Goal: Task Accomplishment & Management: Complete application form

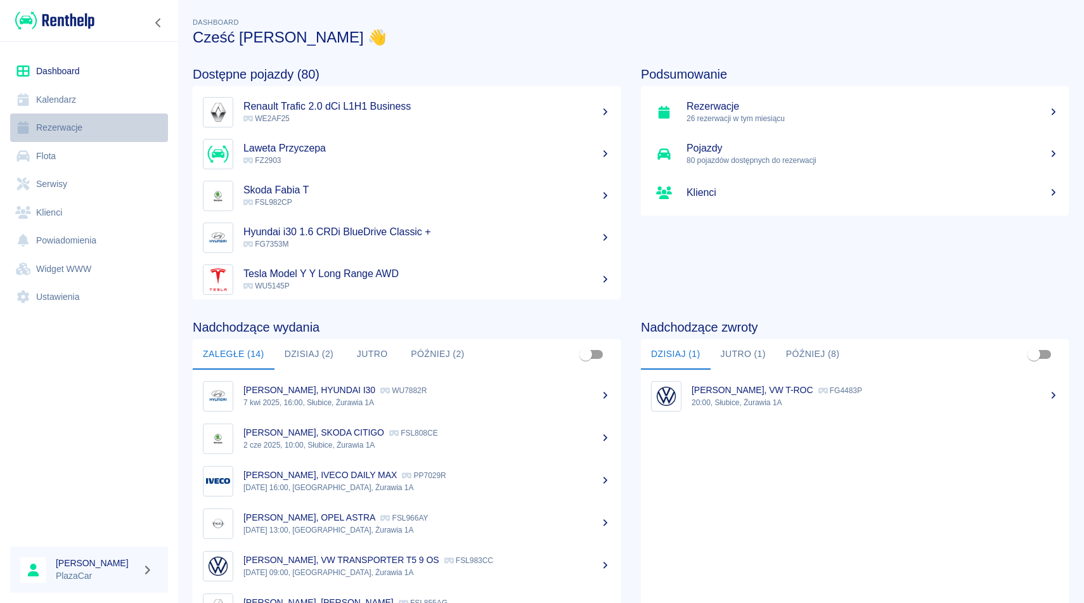
click at [60, 126] on link "Rezerwacje" at bounding box center [89, 127] width 158 height 29
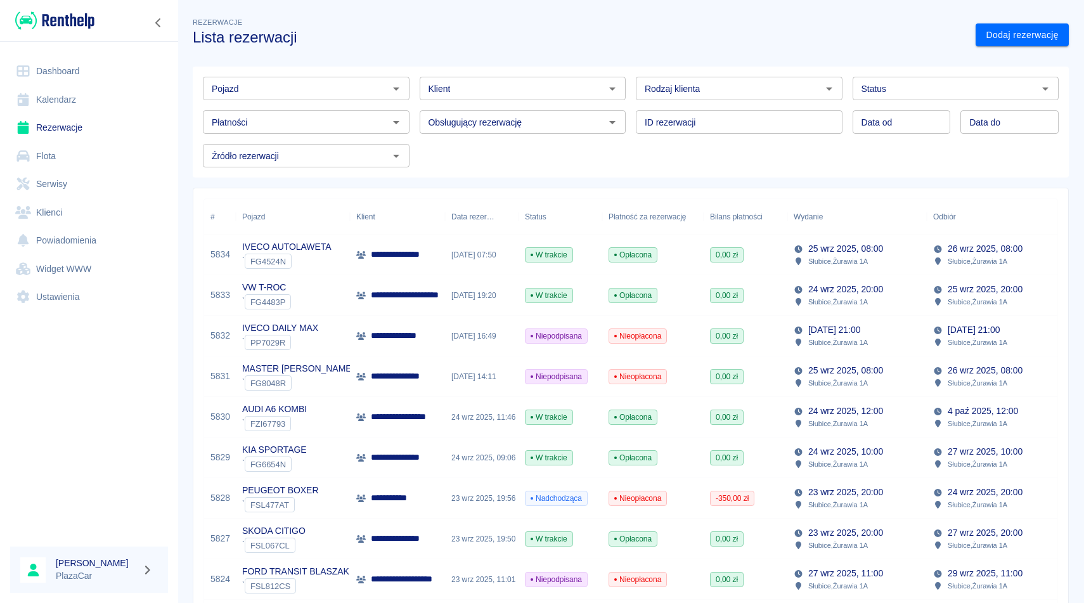
click at [808, 41] on h3 "Lista rezerwacji" at bounding box center [579, 38] width 773 height 18
click at [355, 96] on input "Pojazd" at bounding box center [296, 89] width 178 height 16
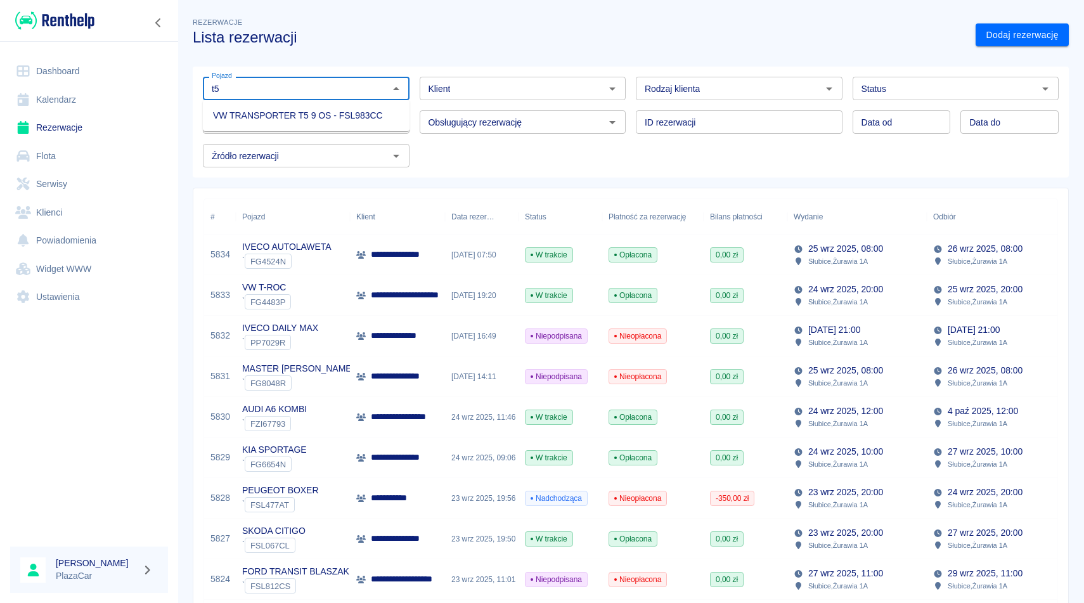
type input "t"
click at [382, 153] on li "VW GOLF ALLTRACK - FSL298CF" at bounding box center [306, 157] width 207 height 21
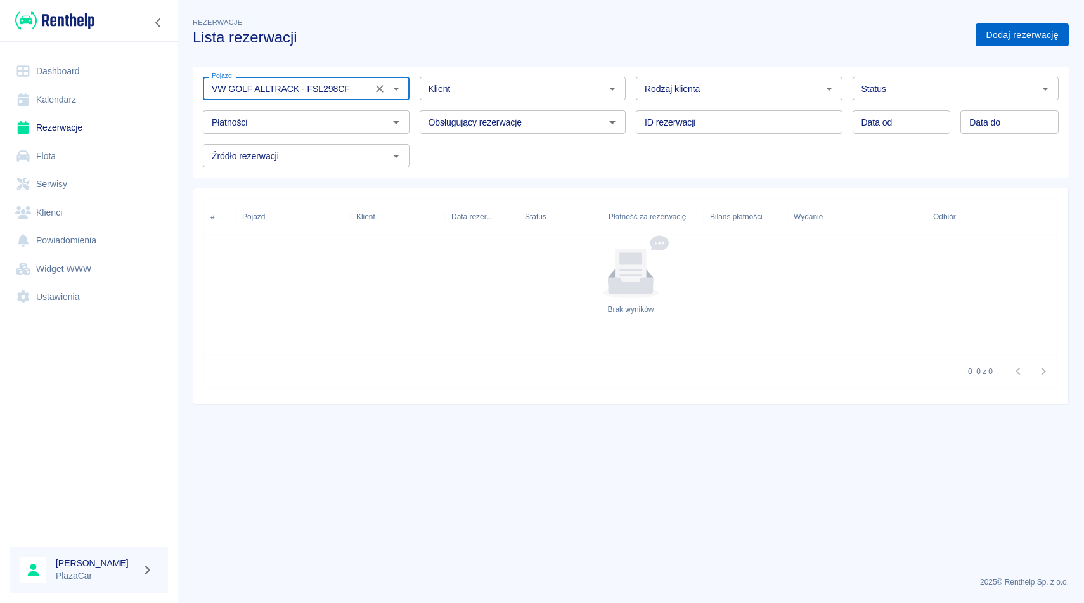
type input "VW GOLF ALLTRACK - FSL298CF"
click at [1015, 36] on link "Dodaj rezerwację" at bounding box center [1022, 34] width 93 height 23
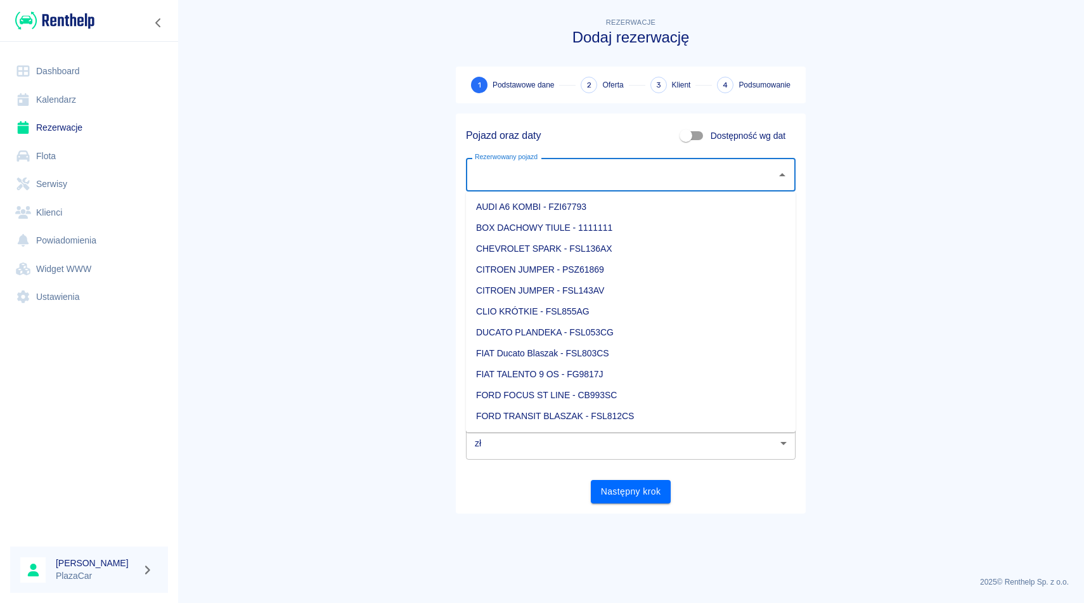
click at [571, 185] on input "Rezerwowany pojazd" at bounding box center [621, 175] width 299 height 22
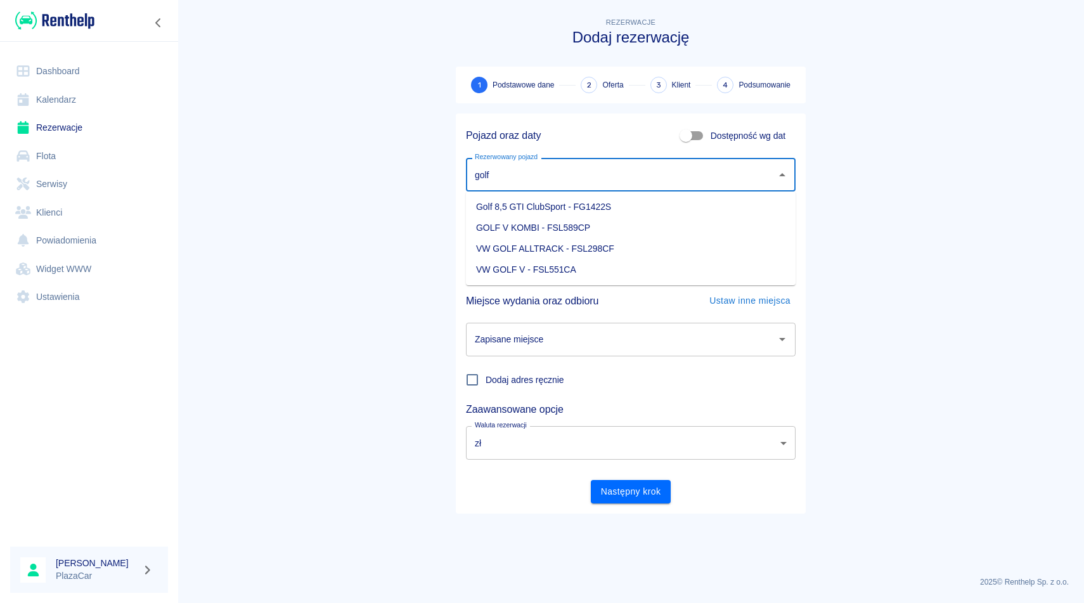
click at [628, 247] on li "VW GOLF ALLTRACK - FSL298CF" at bounding box center [631, 248] width 330 height 21
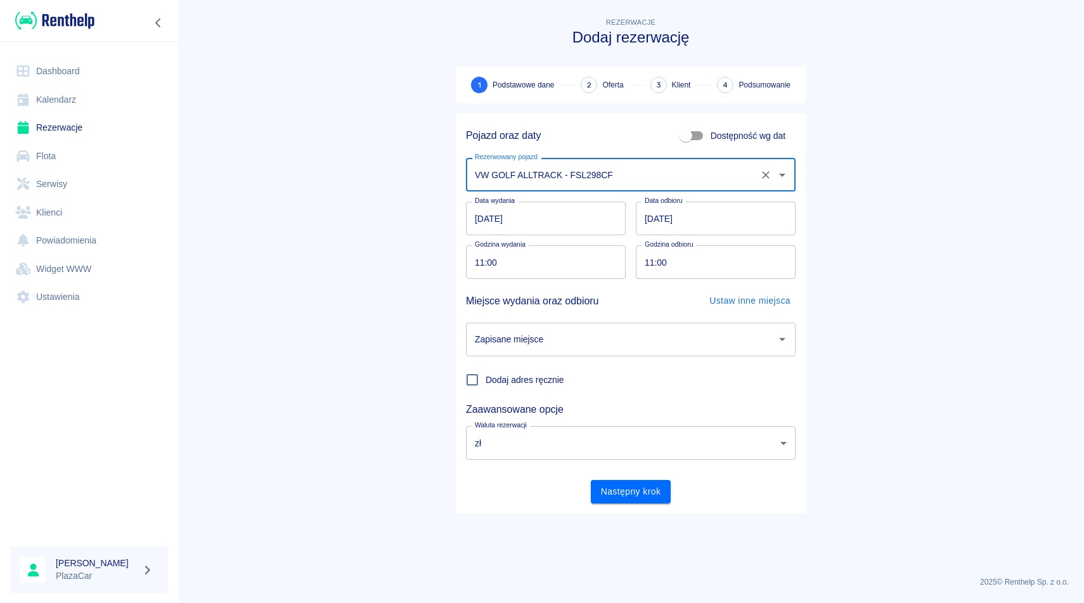
type input "VW GOLF ALLTRACK - FSL298CF"
click at [540, 227] on input "[DATE]" at bounding box center [546, 219] width 160 height 34
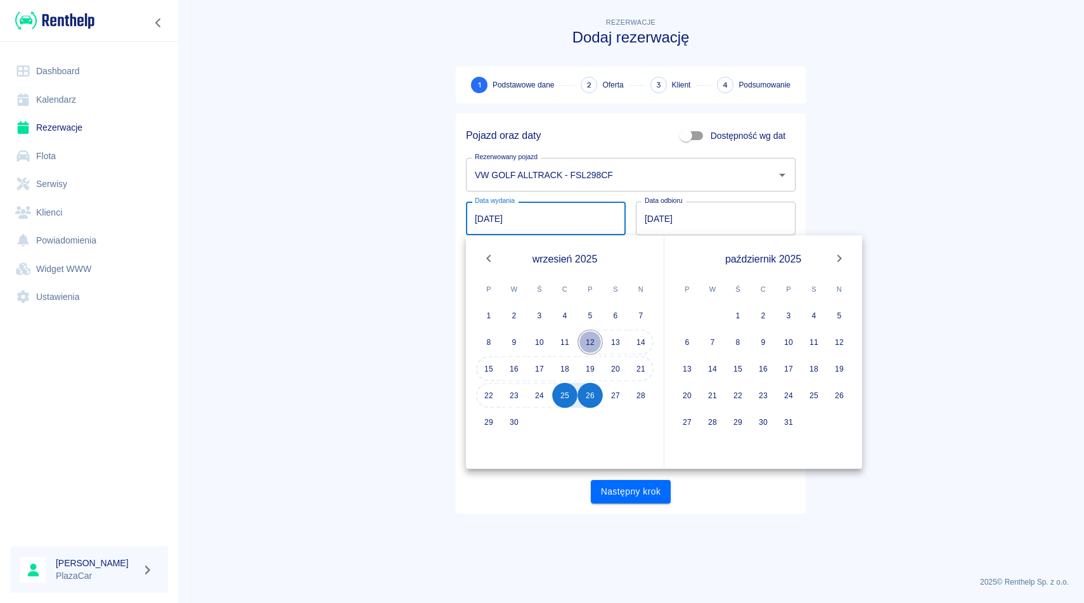
click at [590, 343] on button "12" at bounding box center [590, 342] width 25 height 25
type input "[DATE]"
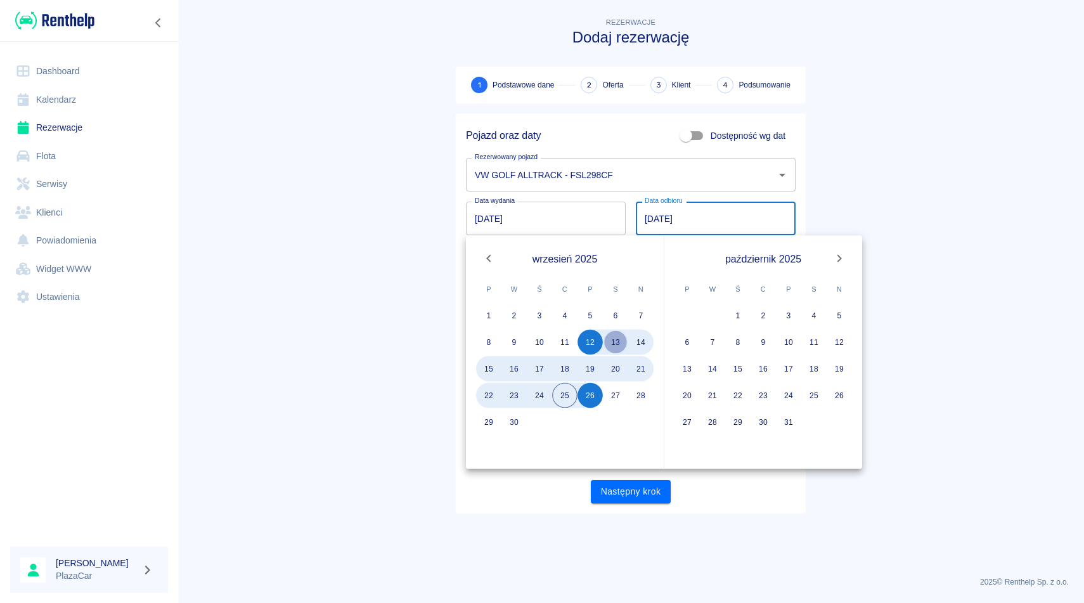
click at [622, 348] on button "13" at bounding box center [615, 342] width 25 height 25
type input "[DATE]"
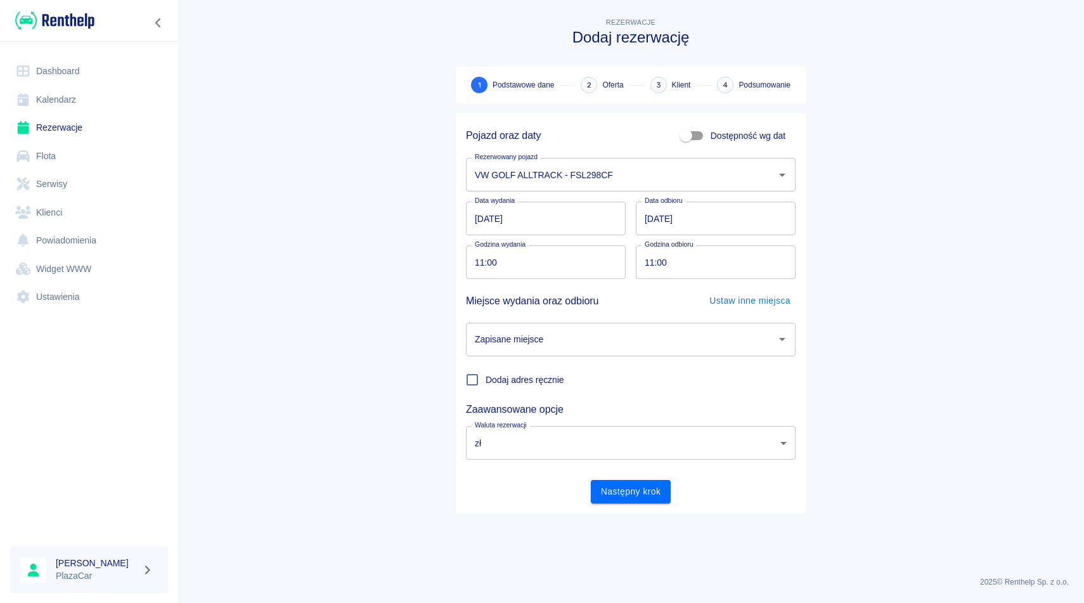
click at [622, 348] on input "Zapisane miejsce" at bounding box center [621, 339] width 299 height 22
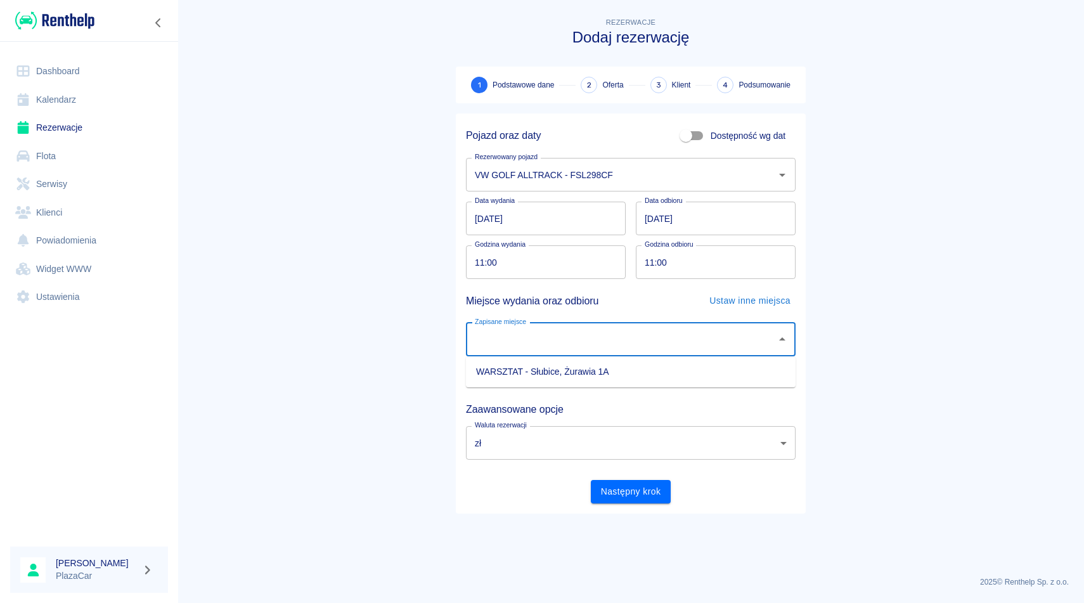
click at [625, 372] on li "WARSZTAT - Słubice, Żurawia 1A" at bounding box center [631, 371] width 330 height 21
type input "WARSZTAT - Słubice, Żurawia 1A"
click at [635, 497] on button "Następny krok" at bounding box center [631, 491] width 81 height 23
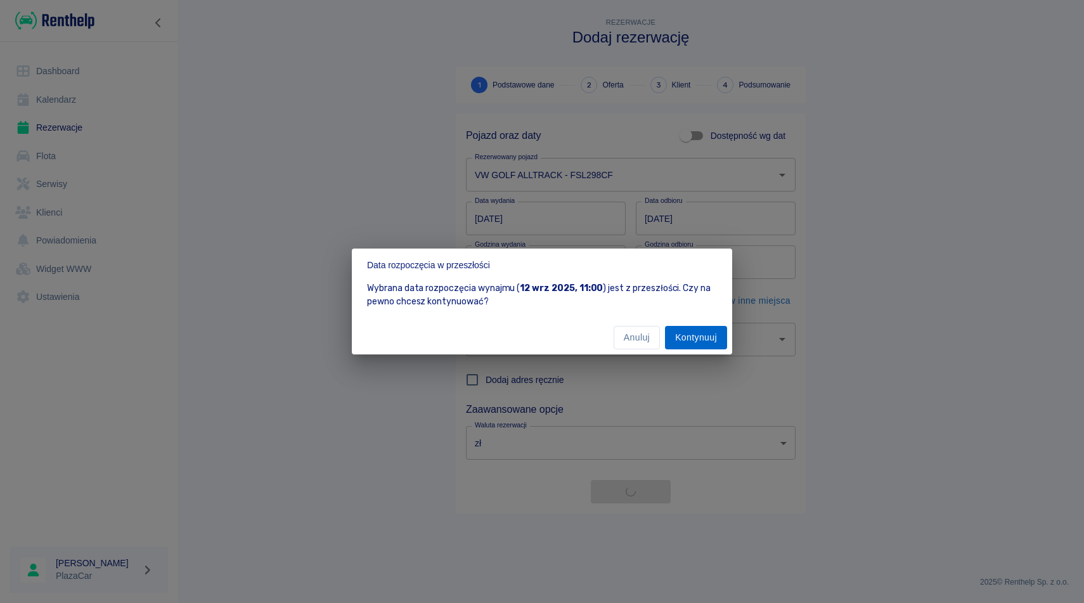
click at [701, 347] on button "Kontynuuj" at bounding box center [696, 337] width 62 height 23
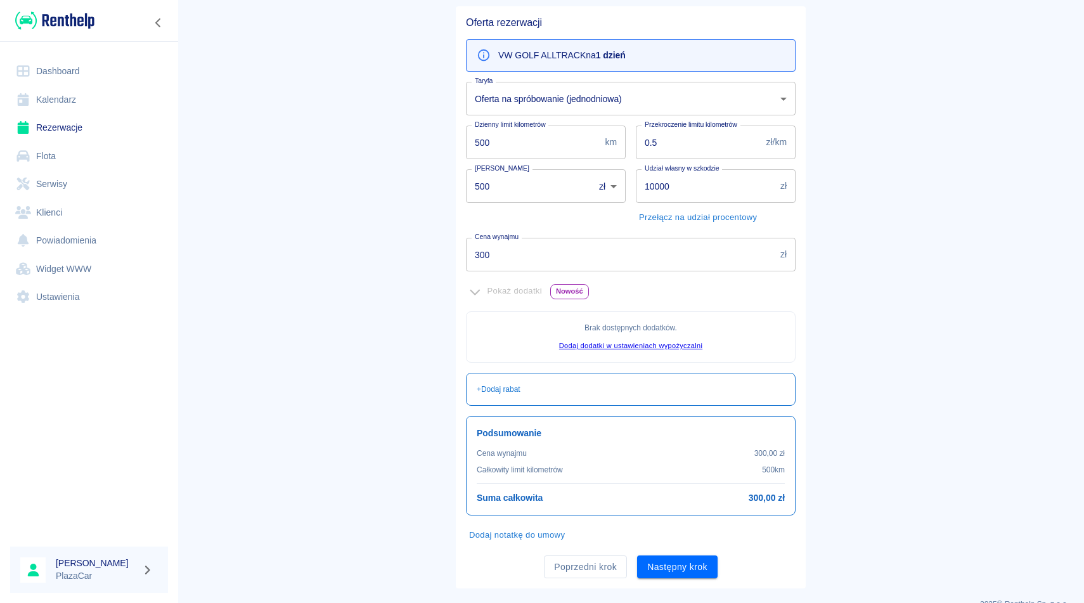
scroll to position [129, 0]
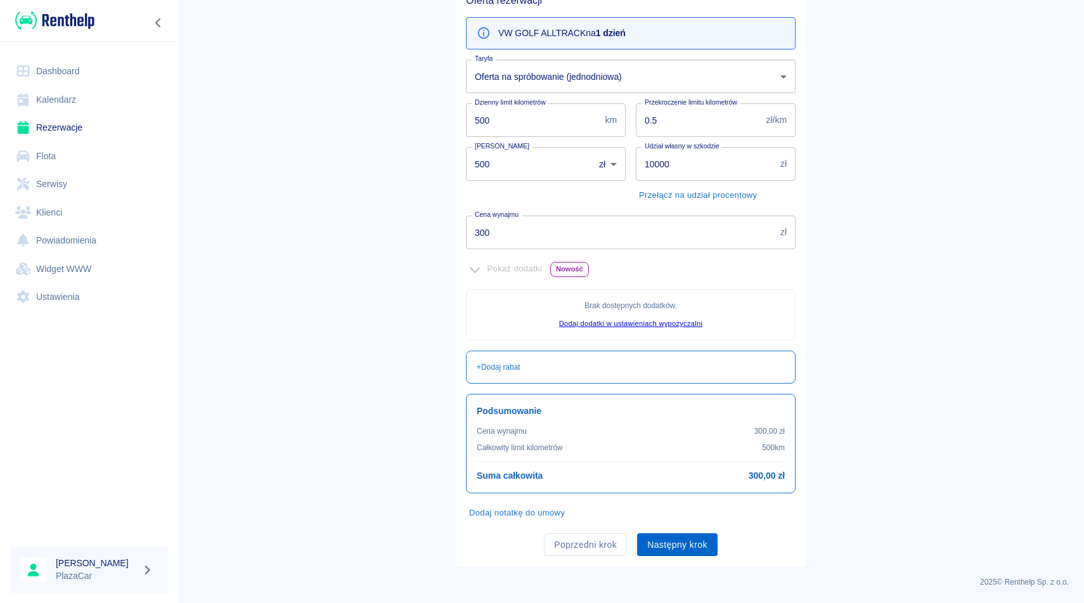
click at [671, 549] on button "Następny krok" at bounding box center [677, 544] width 81 height 23
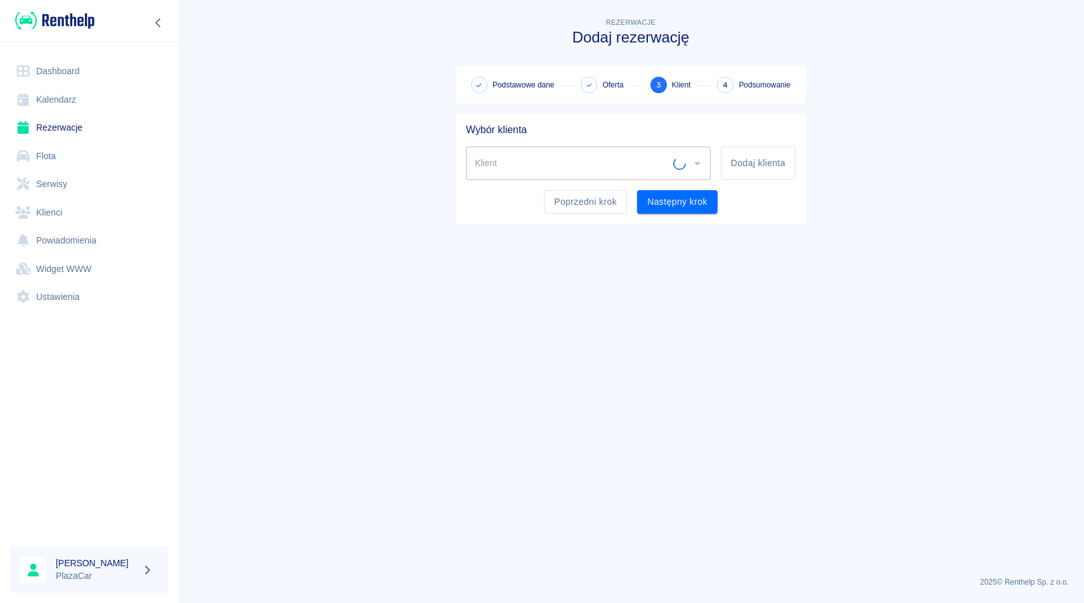
scroll to position [0, 0]
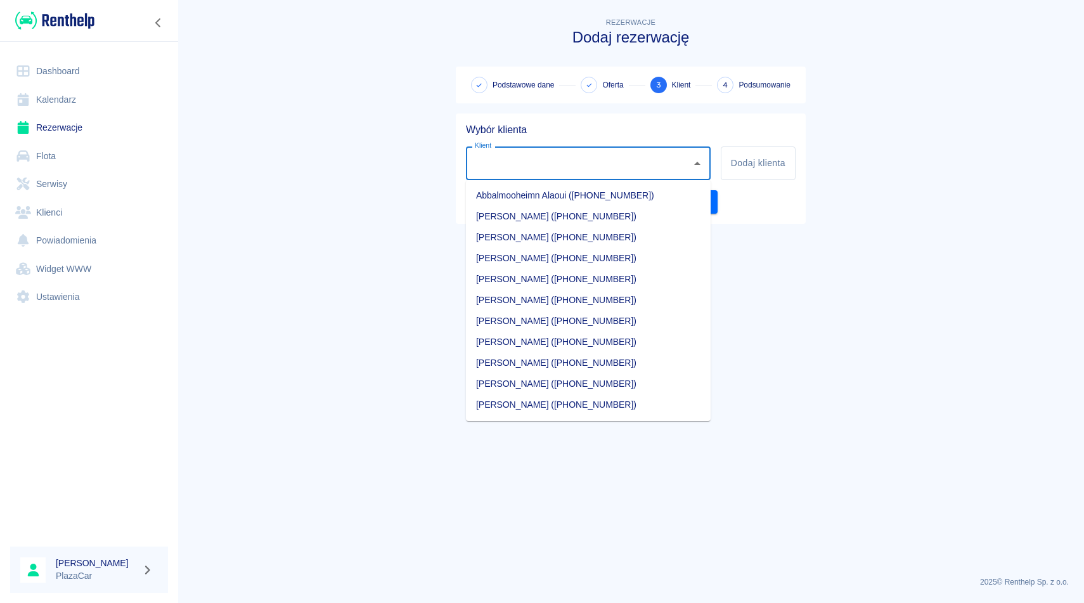
click at [497, 165] on input "Klient" at bounding box center [579, 163] width 214 height 22
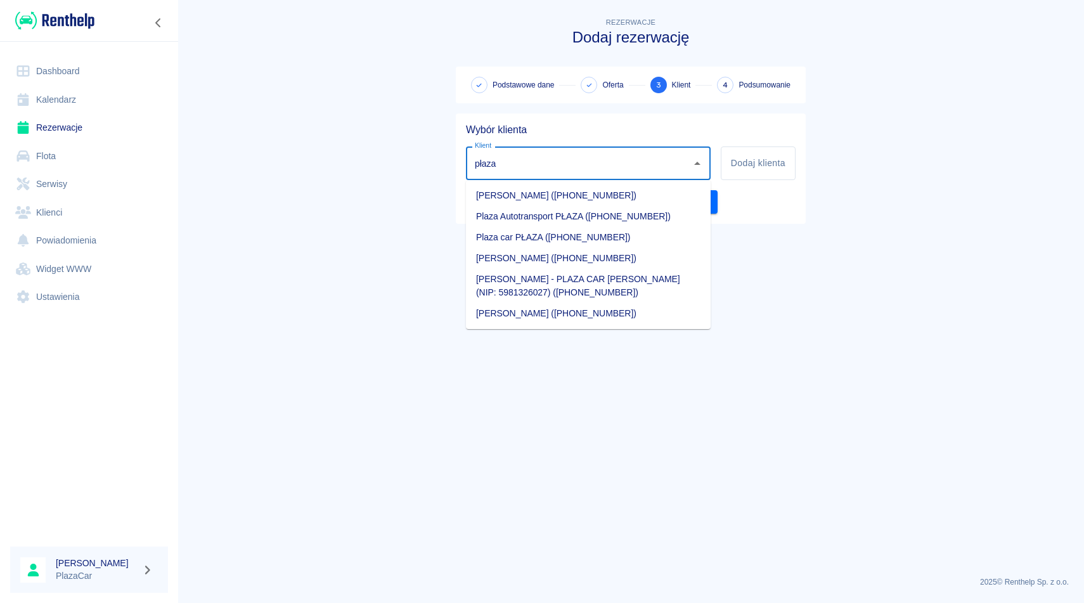
click at [622, 276] on li "[PERSON_NAME] - PLAZA CAR [PERSON_NAME] (NIP: 5981326027) ([PHONE_NUMBER])" at bounding box center [588, 286] width 245 height 34
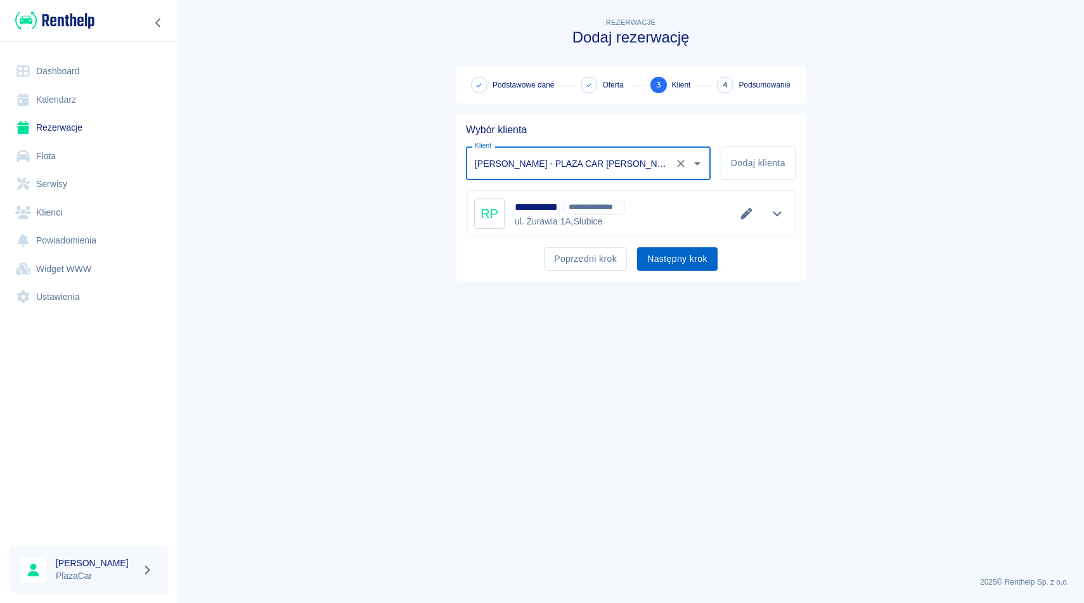
type input "[PERSON_NAME] - PLAZA CAR [PERSON_NAME] (NIP: 5981326027) ([PHONE_NUMBER])"
click at [686, 261] on button "Następny krok" at bounding box center [677, 258] width 81 height 23
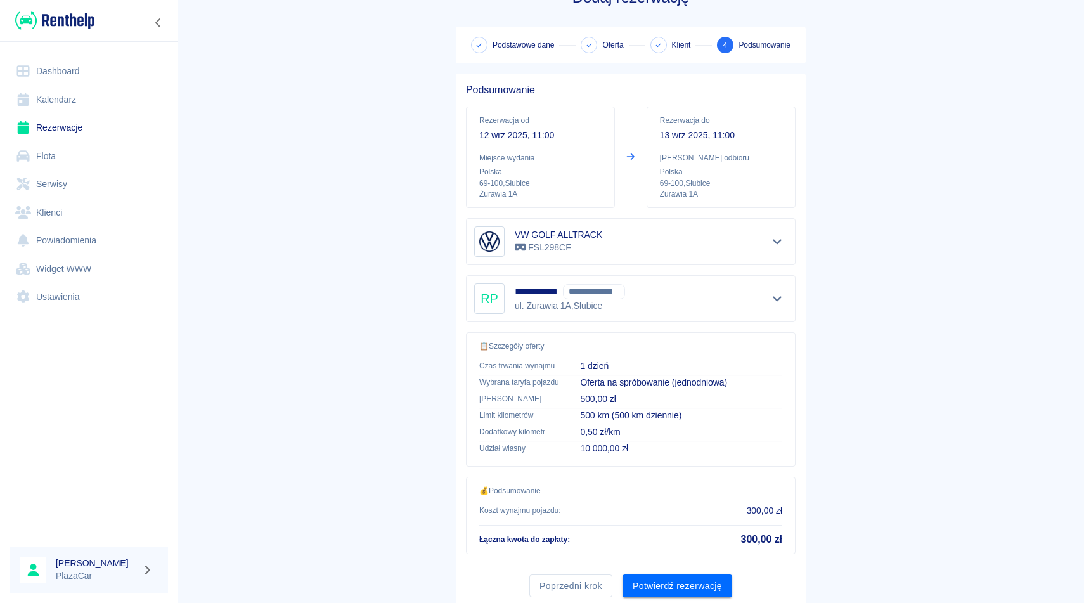
scroll to position [81, 0]
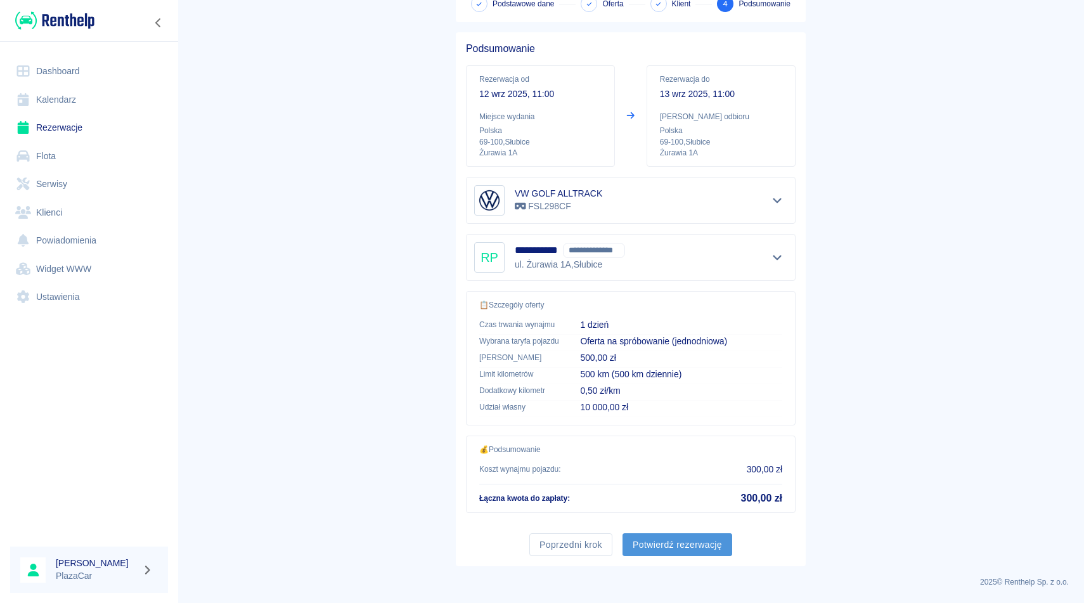
click at [671, 538] on button "Potwierdź rezerwację" at bounding box center [678, 544] width 110 height 23
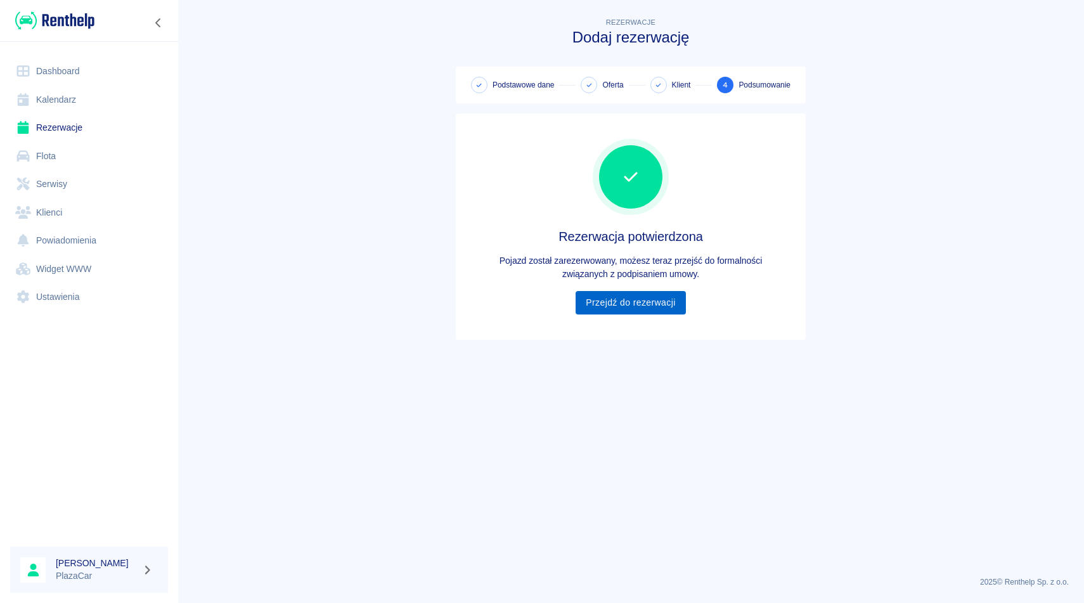
click at [643, 300] on link "Przejdź do rezerwacji" at bounding box center [631, 302] width 110 height 23
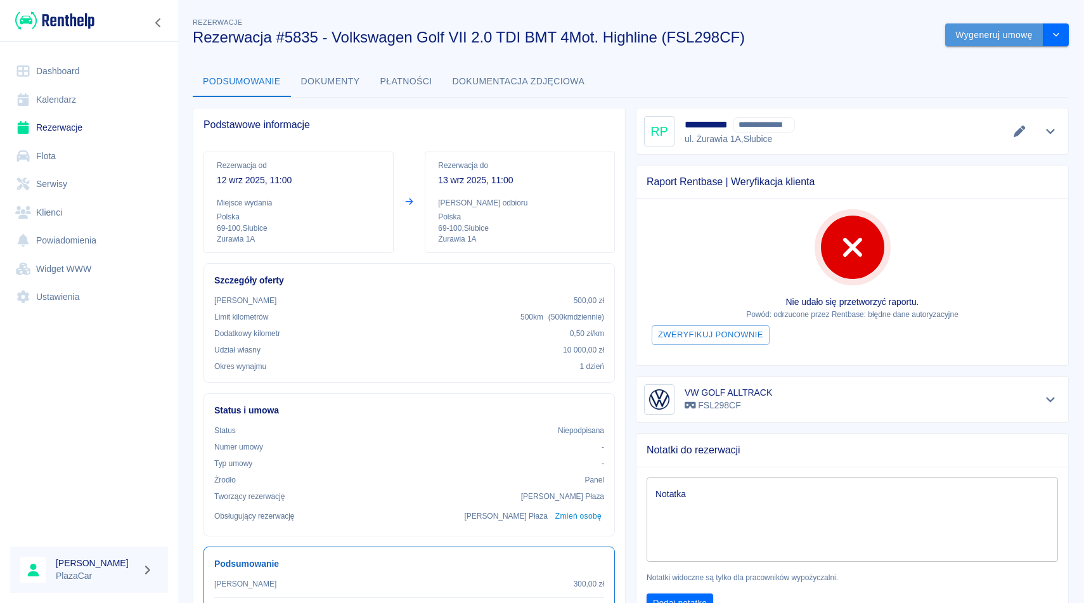
click at [981, 41] on button "Wygeneruj umowę" at bounding box center [994, 34] width 98 height 23
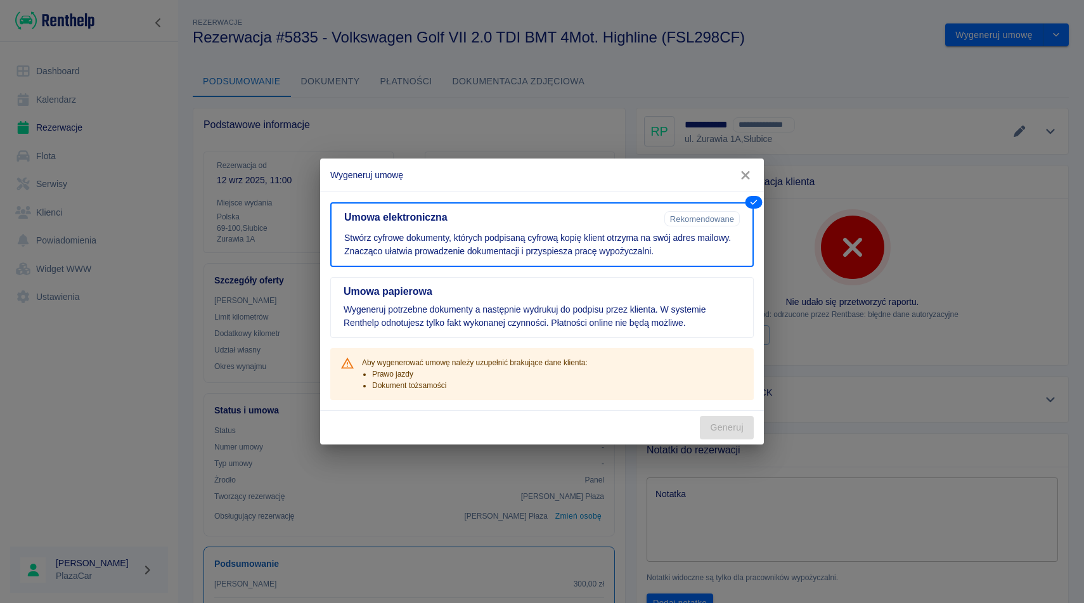
click at [745, 177] on icon "button" at bounding box center [745, 175] width 16 height 13
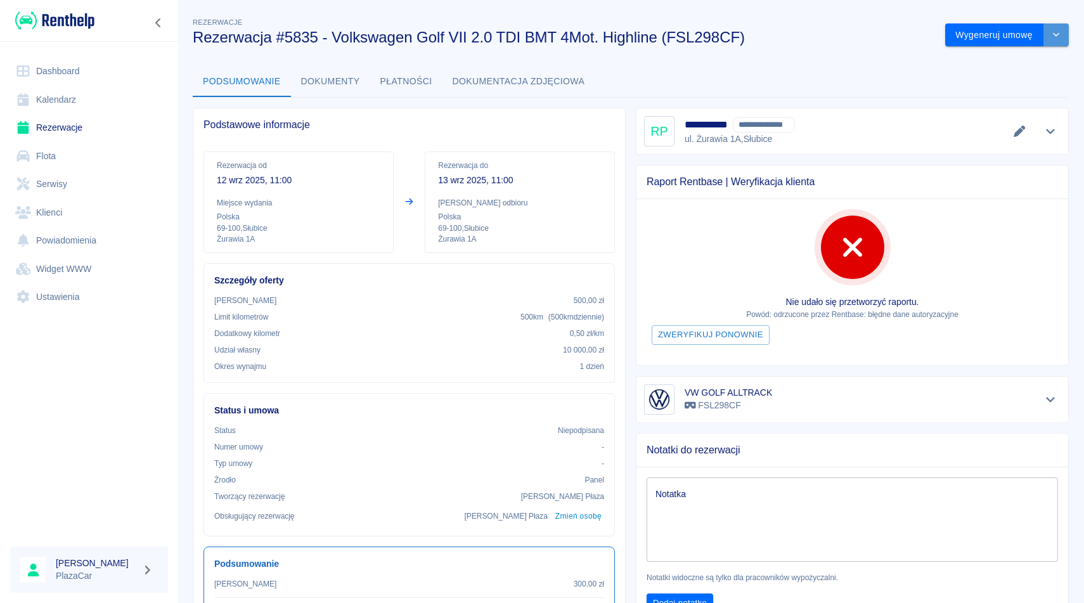
click at [1063, 37] on button "drop-down" at bounding box center [1056, 34] width 25 height 23
click at [1023, 99] on li "Anuluj rezerwację" at bounding box center [1007, 103] width 103 height 21
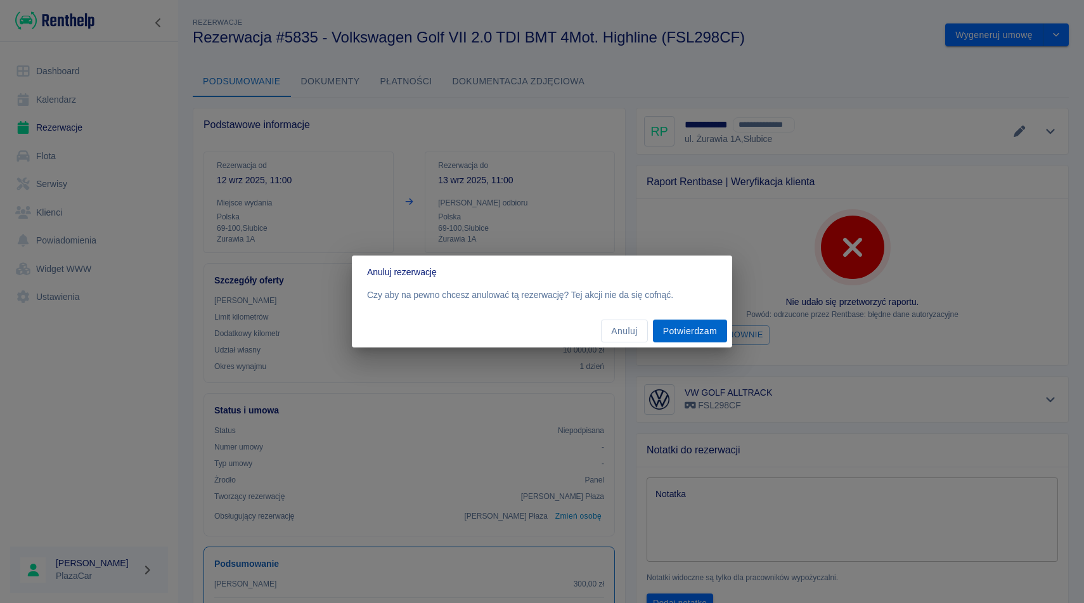
click at [689, 323] on button "Potwierdzam" at bounding box center [690, 331] width 74 height 23
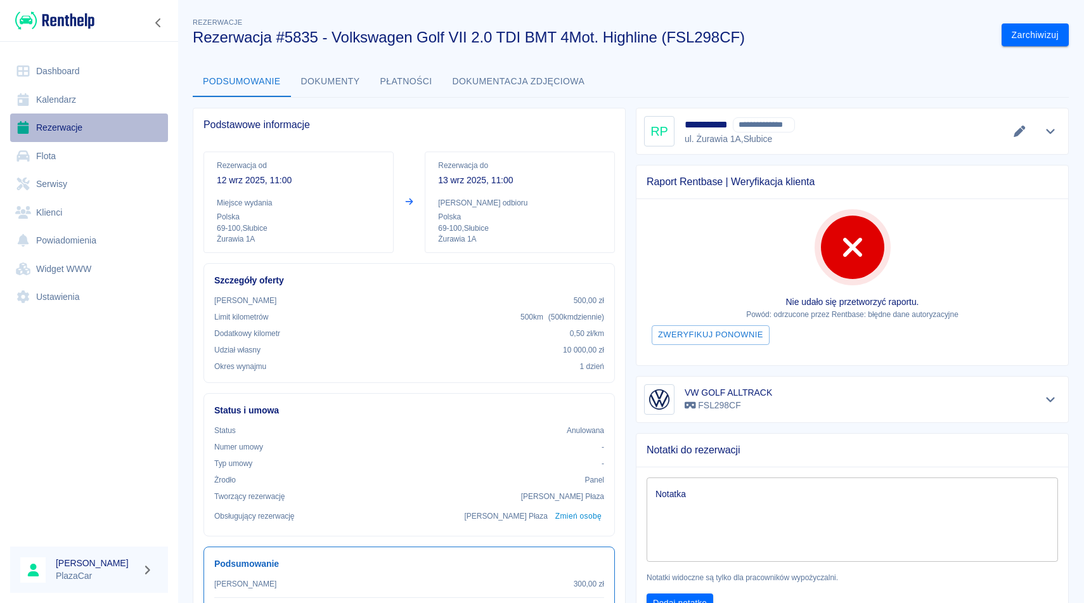
click at [71, 129] on link "Rezerwacje" at bounding box center [89, 127] width 158 height 29
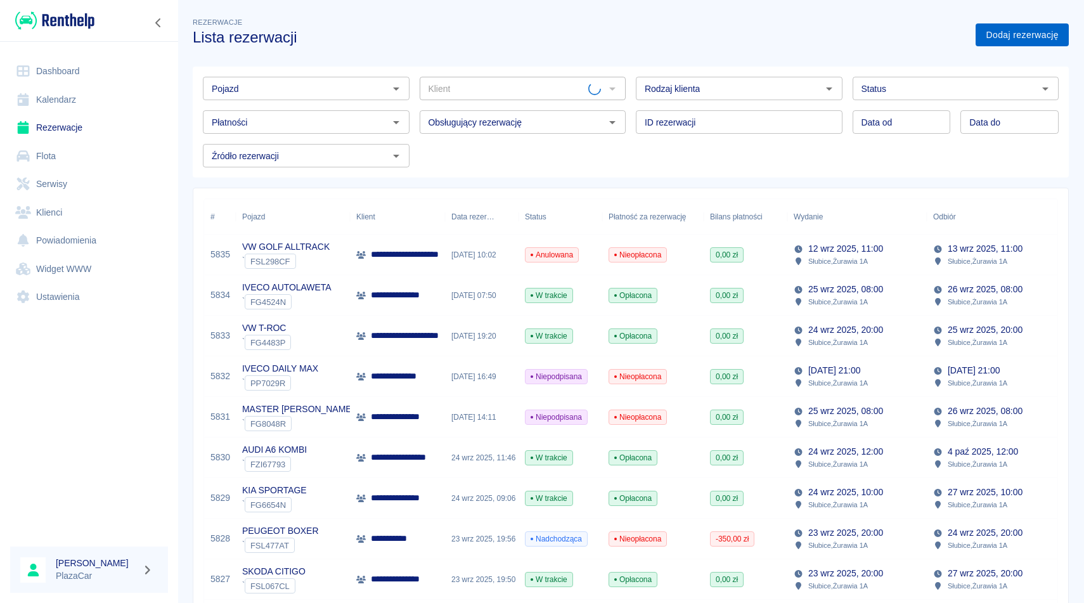
click at [1039, 34] on link "Dodaj rezerwację" at bounding box center [1022, 34] width 93 height 23
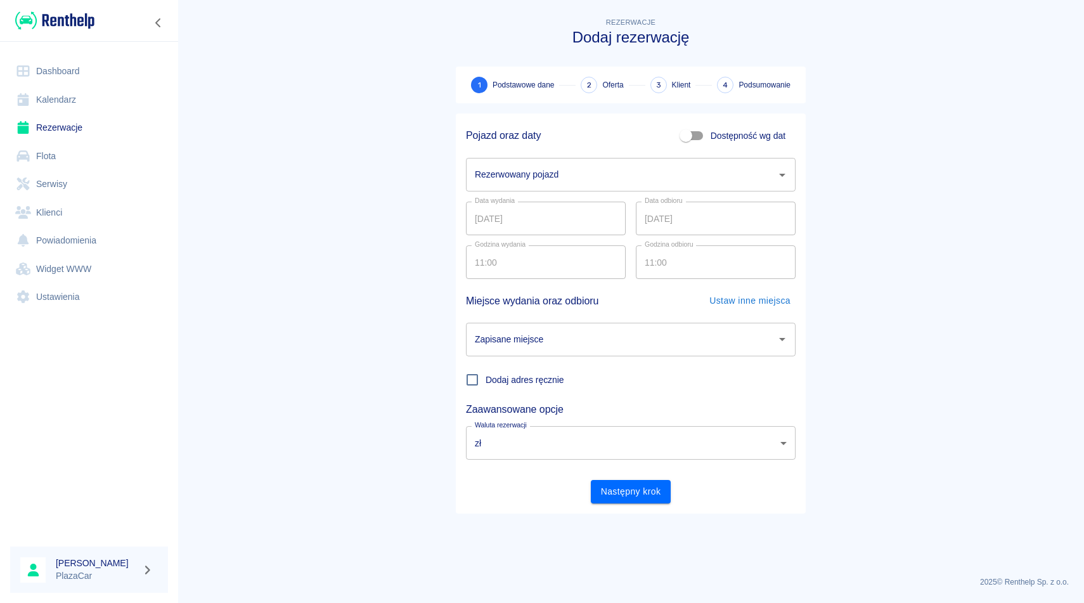
click at [568, 176] on input "Rezerwowany pojazd" at bounding box center [621, 175] width 299 height 22
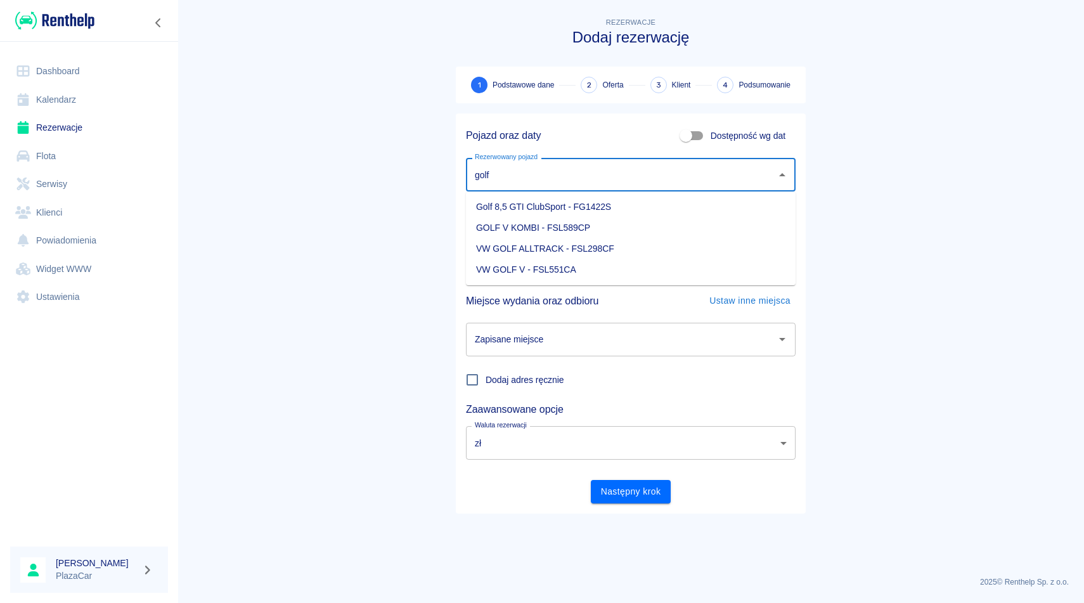
click at [633, 244] on li "VW GOLF ALLTRACK - FSL298CF" at bounding box center [631, 248] width 330 height 21
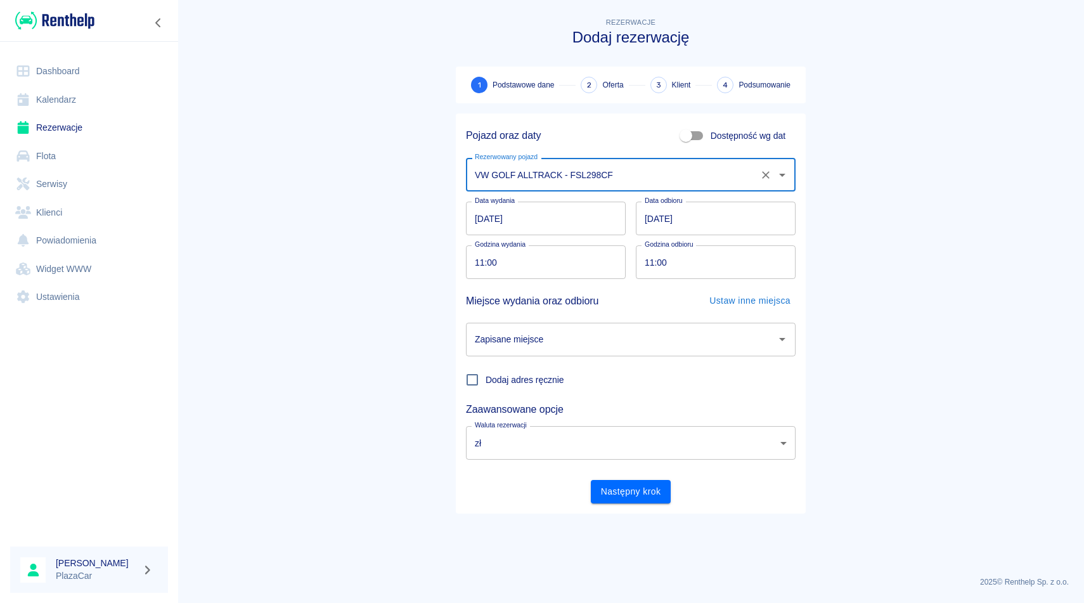
type input "VW GOLF ALLTRACK - FSL298CF"
click at [626, 339] on input "Zapisane miejsce" at bounding box center [621, 339] width 299 height 22
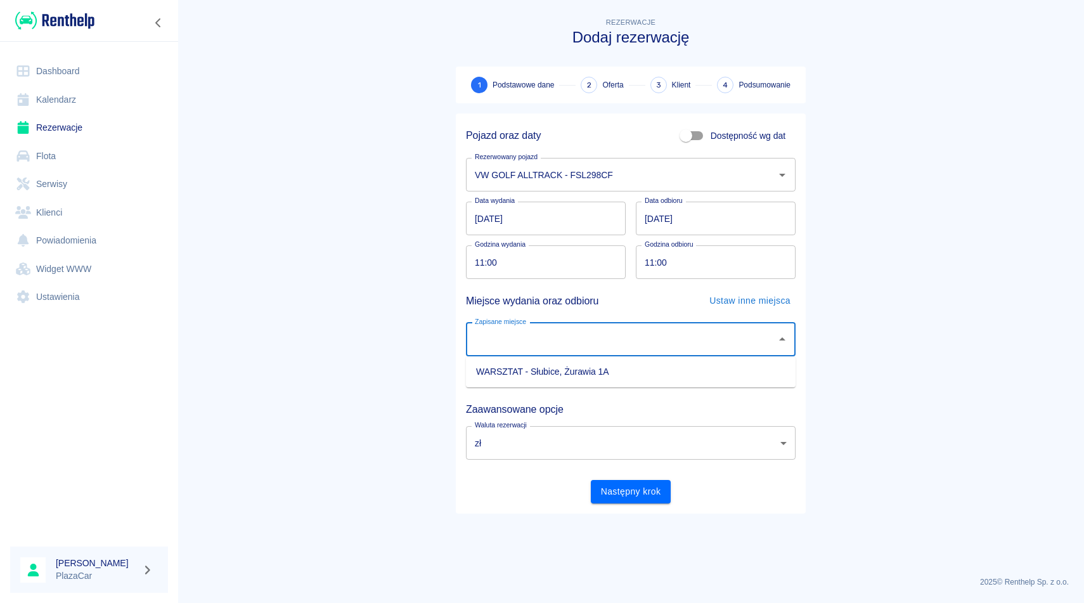
click at [616, 372] on li "WARSZTAT - Słubice, Żurawia 1A" at bounding box center [631, 371] width 330 height 21
type input "WARSZTAT - Słubice, Żurawia 1A"
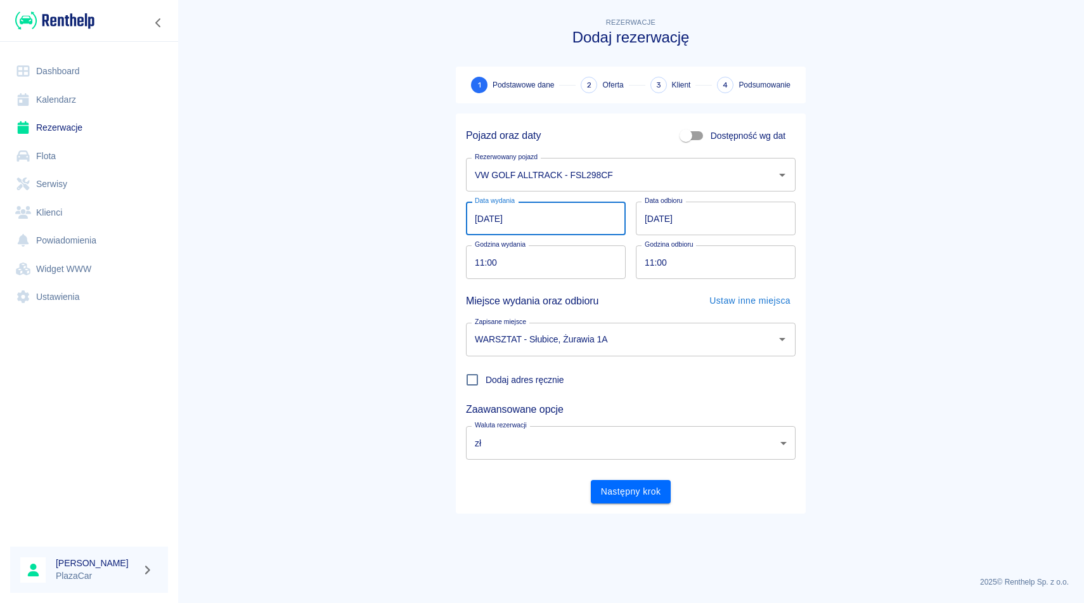
click at [508, 216] on input "[DATE]" at bounding box center [546, 219] width 160 height 34
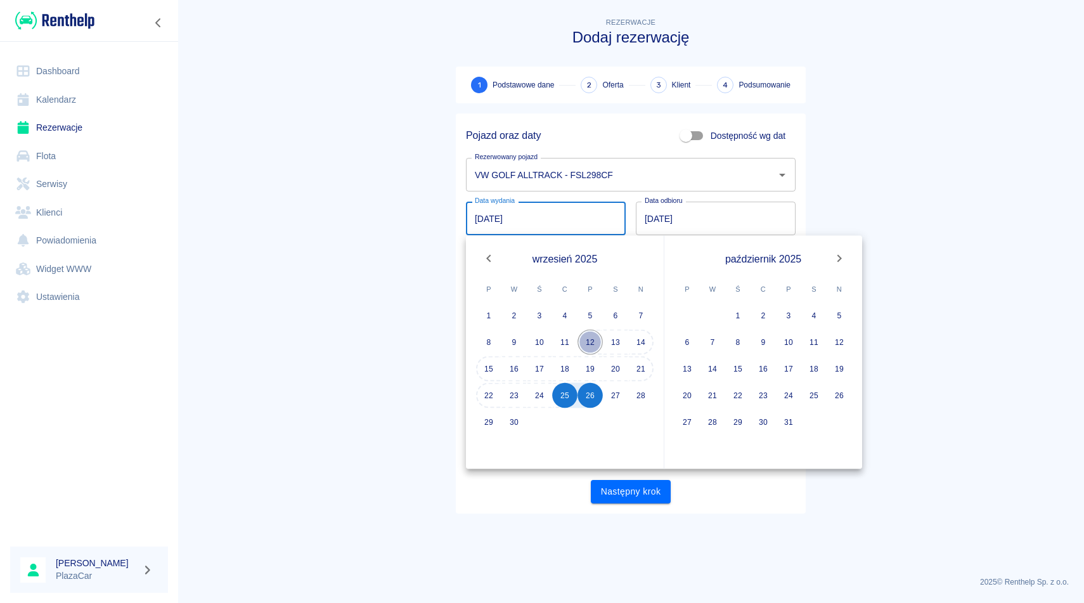
click at [587, 343] on button "12" at bounding box center [590, 342] width 25 height 25
type input "[DATE]"
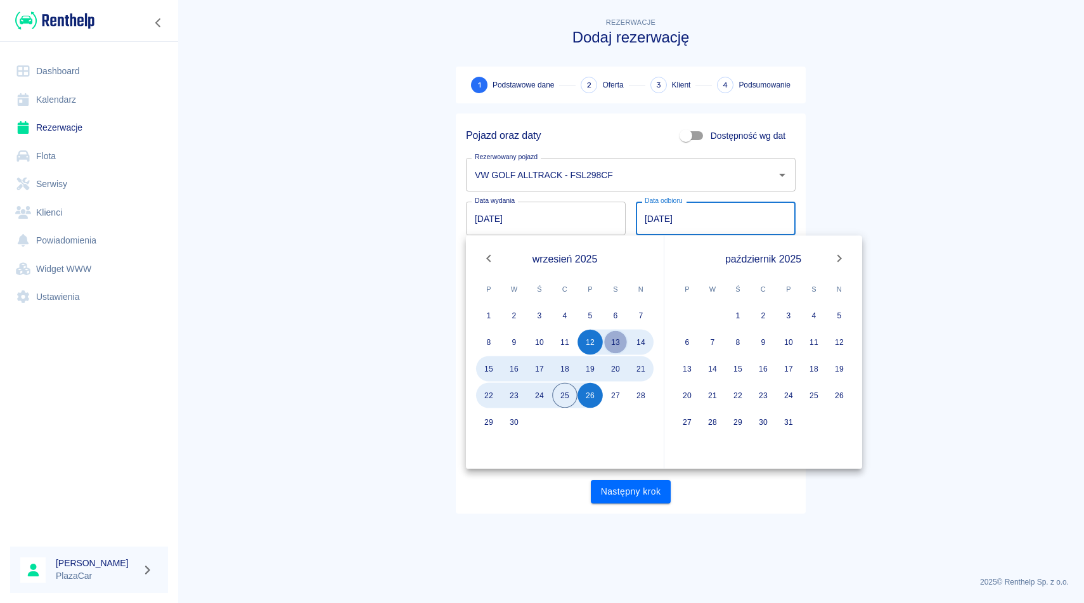
click at [621, 344] on button "13" at bounding box center [615, 342] width 25 height 25
type input "[DATE]"
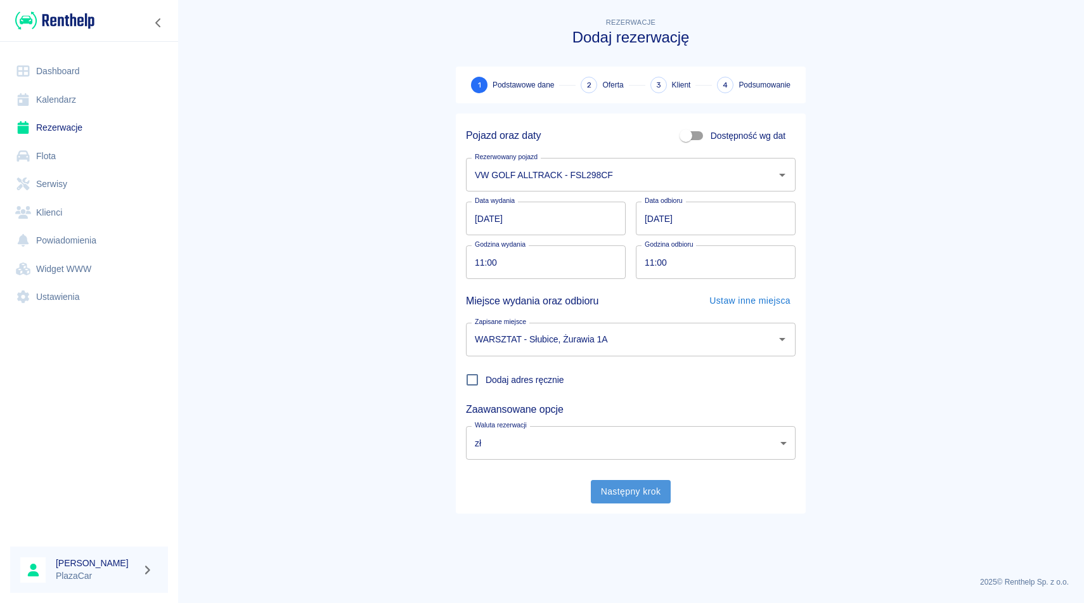
click at [630, 496] on button "Następny krok" at bounding box center [631, 491] width 81 height 23
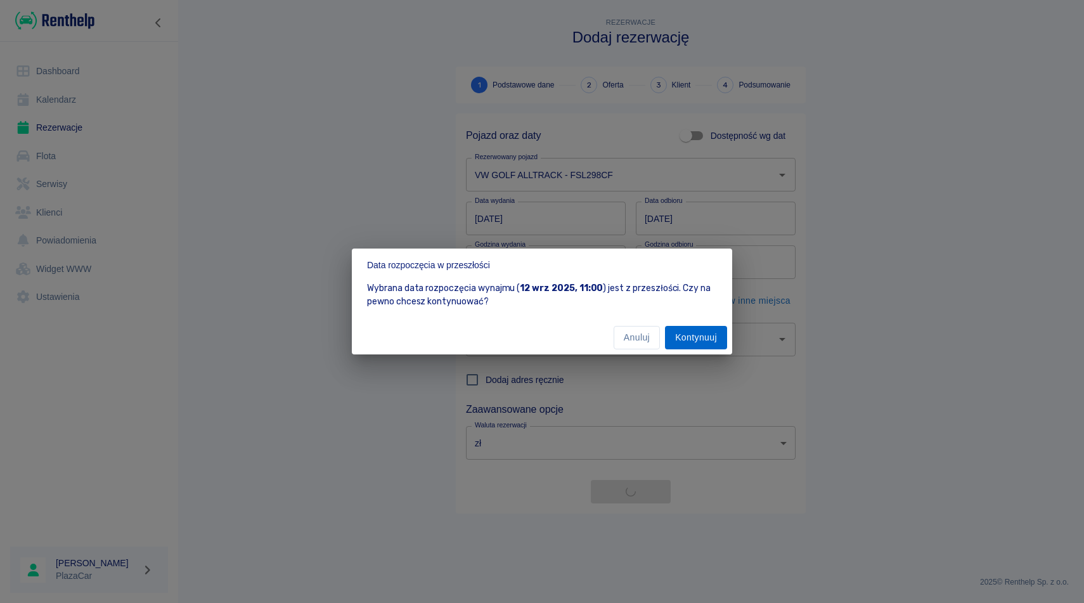
click at [701, 344] on button "Kontynuuj" at bounding box center [696, 337] width 62 height 23
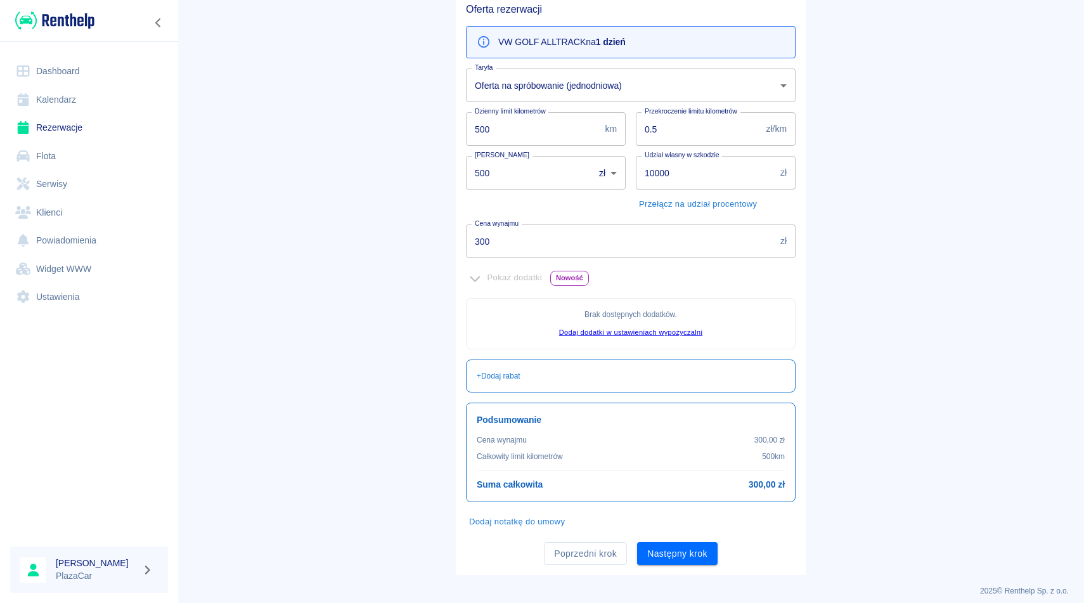
scroll to position [129, 0]
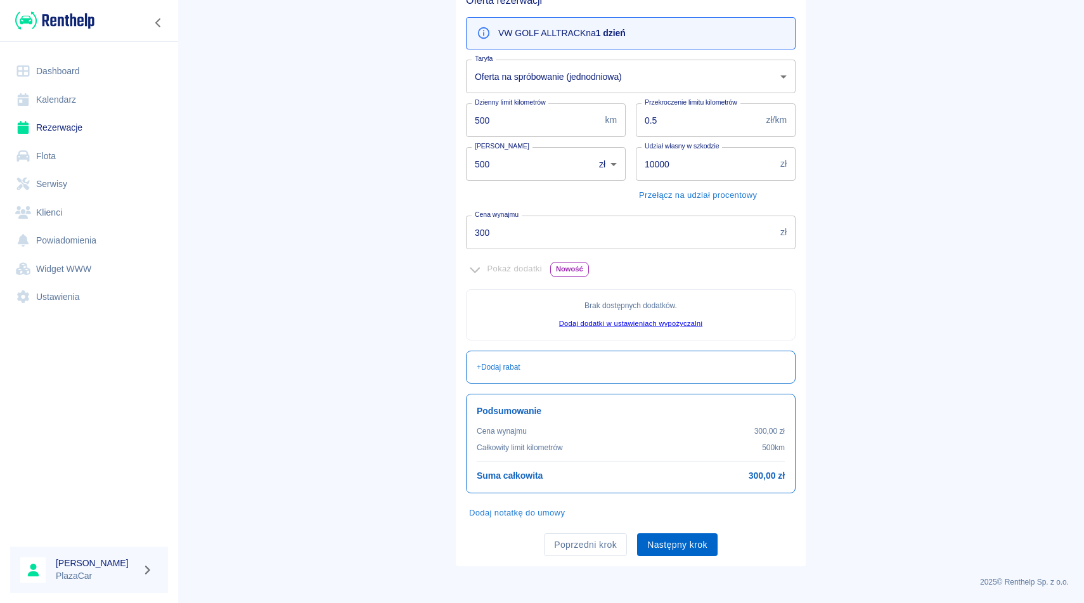
click at [677, 545] on button "Następny krok" at bounding box center [677, 544] width 81 height 23
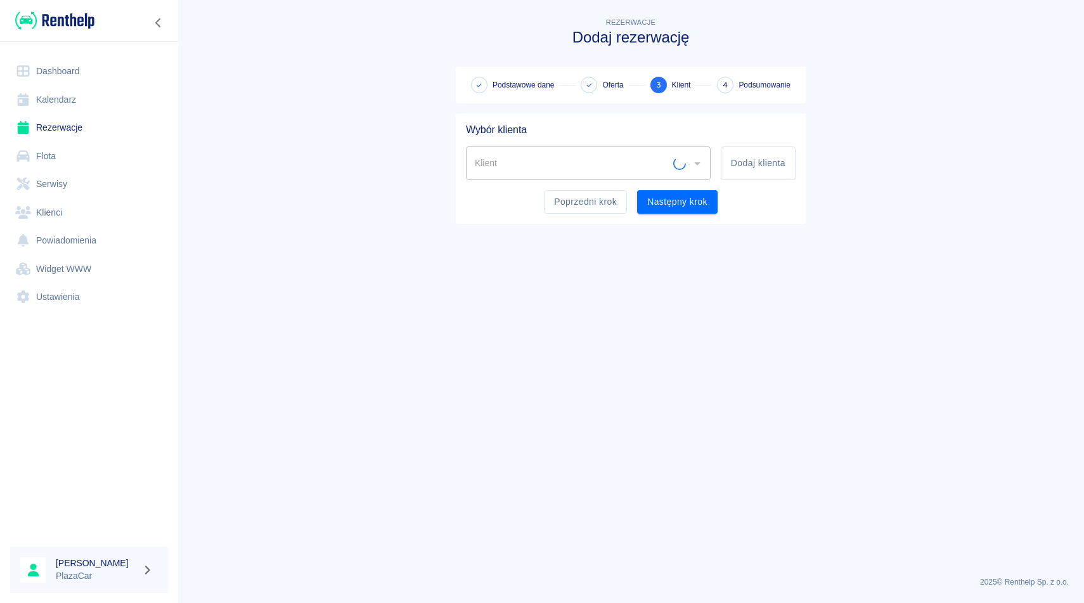
scroll to position [0, 0]
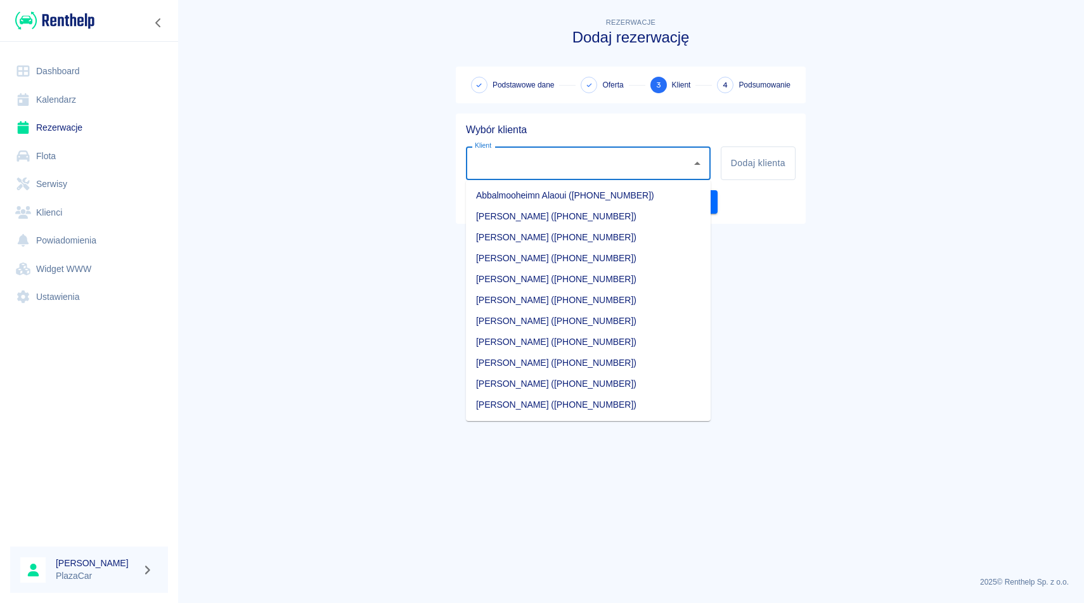
click at [500, 161] on input "Klient" at bounding box center [579, 163] width 214 height 22
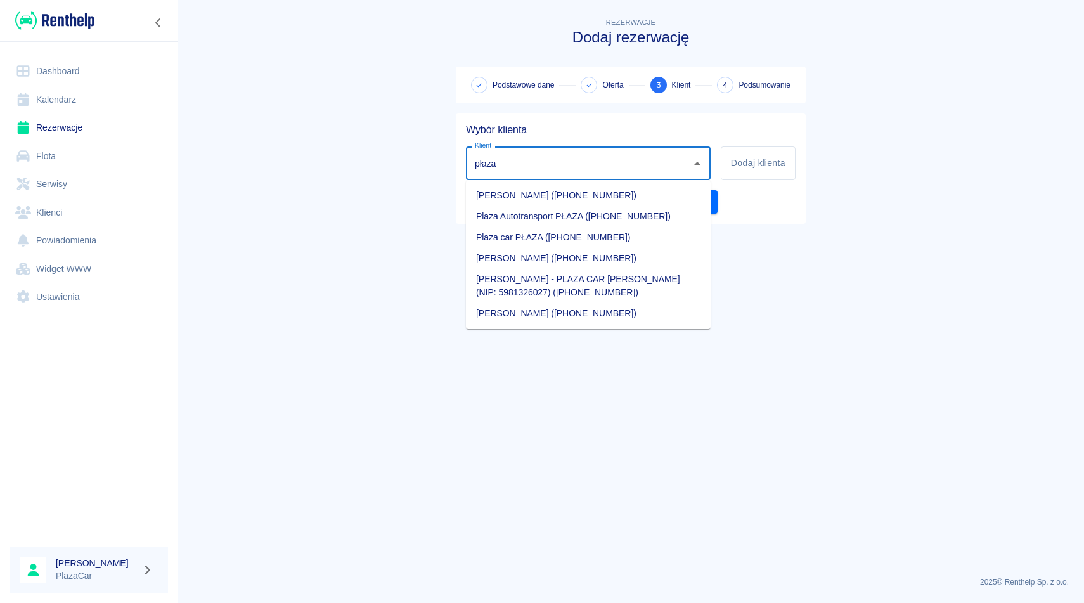
click at [592, 250] on li "[PERSON_NAME] ([PHONE_NUMBER])" at bounding box center [588, 258] width 245 height 21
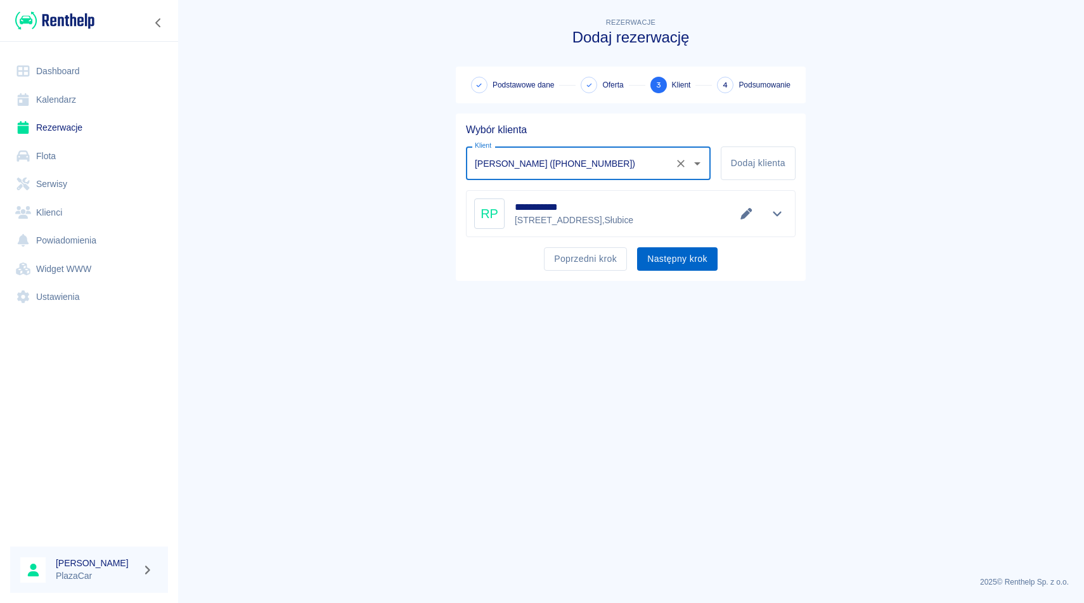
type input "[PERSON_NAME] ([PHONE_NUMBER])"
click at [670, 260] on button "Następny krok" at bounding box center [677, 258] width 81 height 23
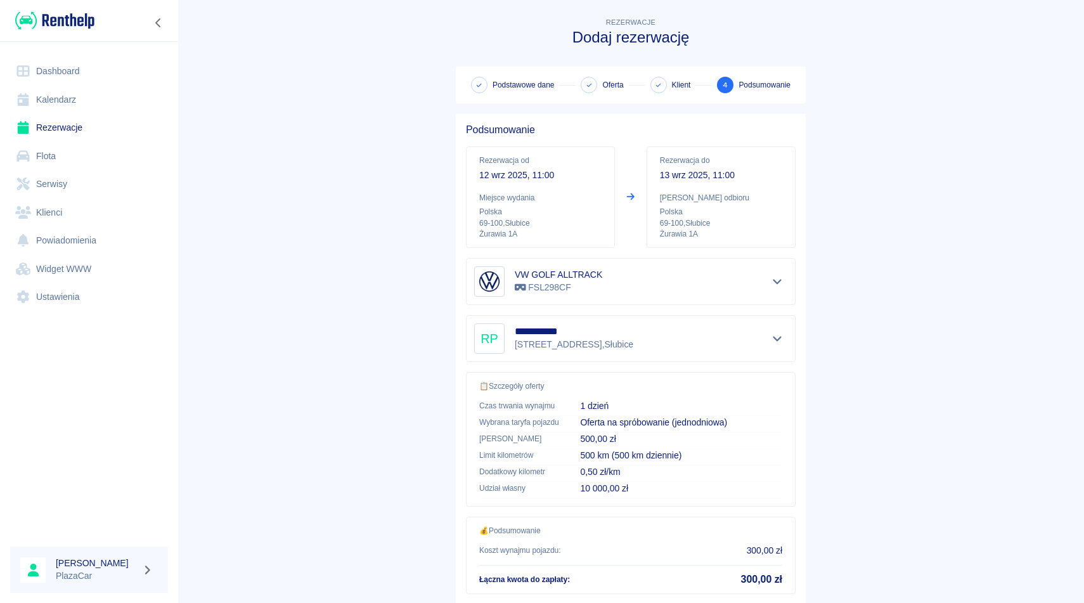
scroll to position [81, 0]
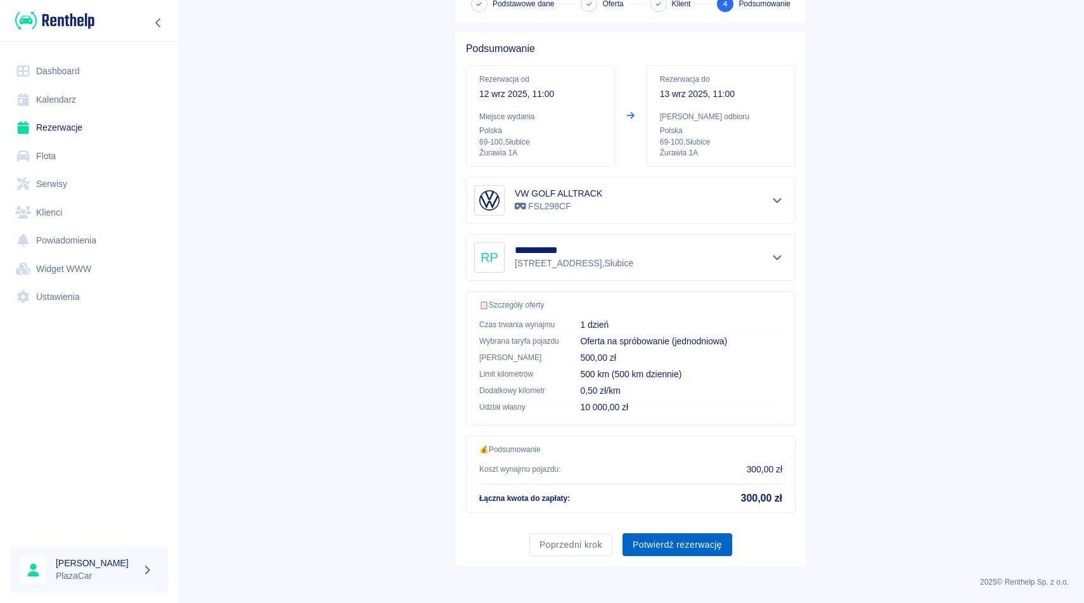
click at [675, 547] on button "Potwierdź rezerwację" at bounding box center [678, 544] width 110 height 23
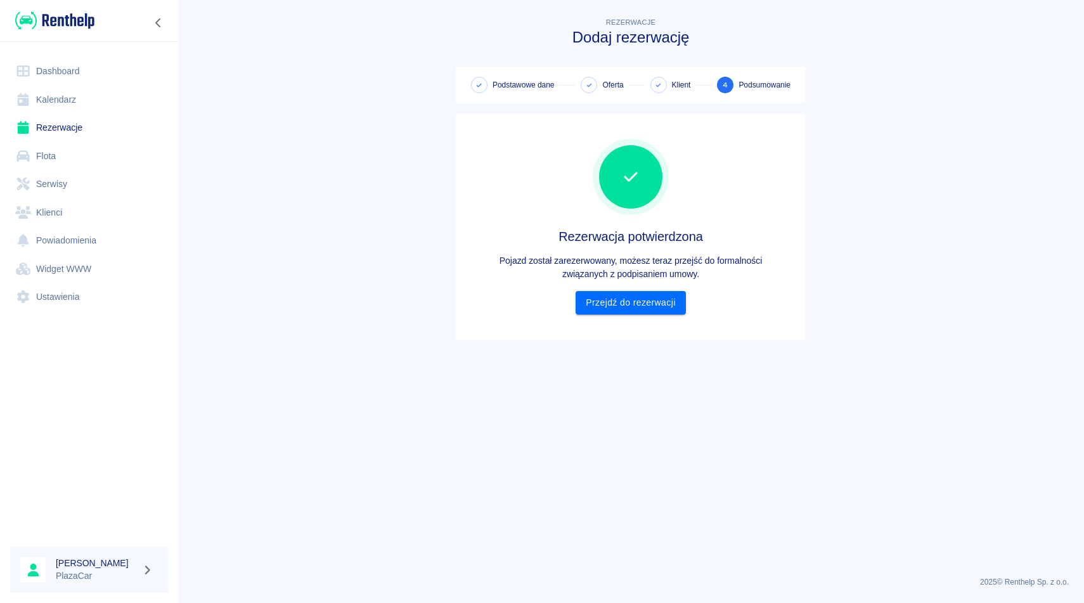
scroll to position [0, 0]
click at [636, 315] on div "Rezerwacja potwierdzona Pojazd został zarezerwowany, możesz teraz przejść do fo…" at bounding box center [631, 227] width 330 height 206
click at [626, 302] on link "Przejdź do rezerwacji" at bounding box center [631, 302] width 110 height 23
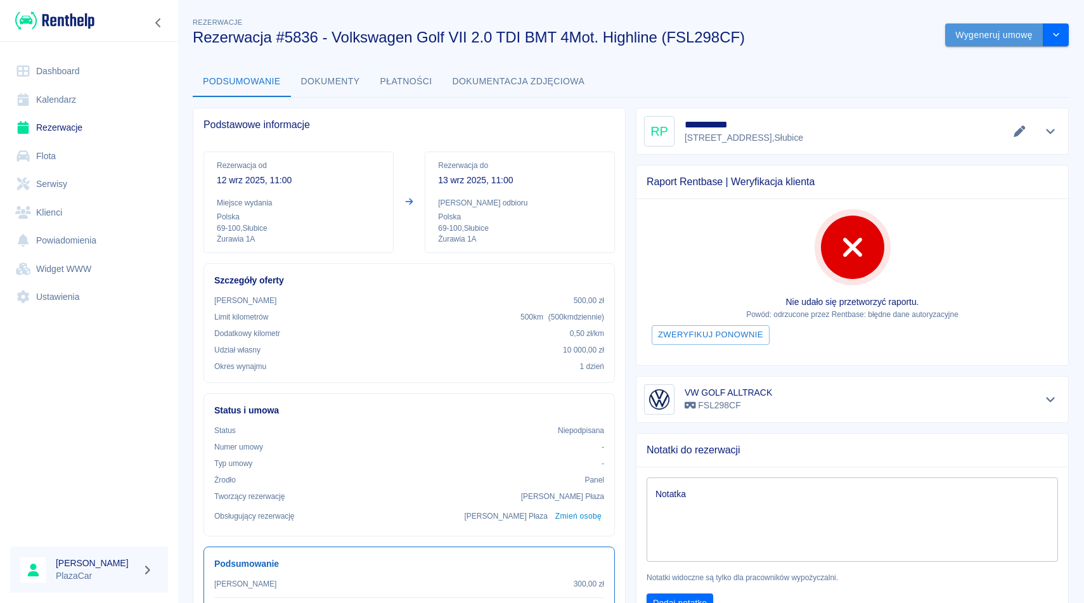
click at [980, 32] on button "Wygeneruj umowę" at bounding box center [994, 34] width 98 height 23
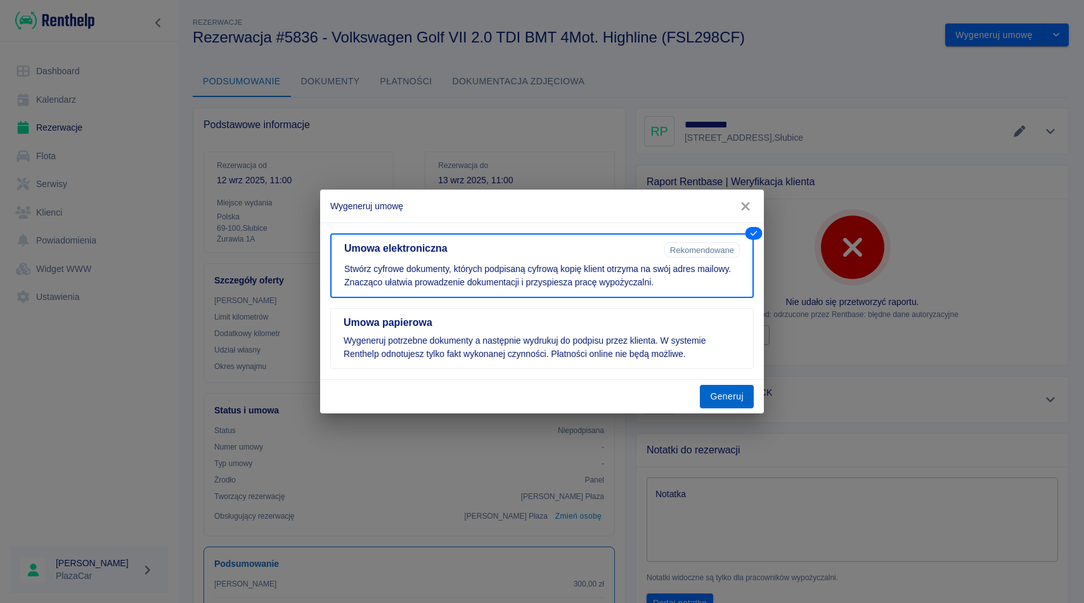
click at [724, 398] on button "Generuj" at bounding box center [727, 396] width 54 height 23
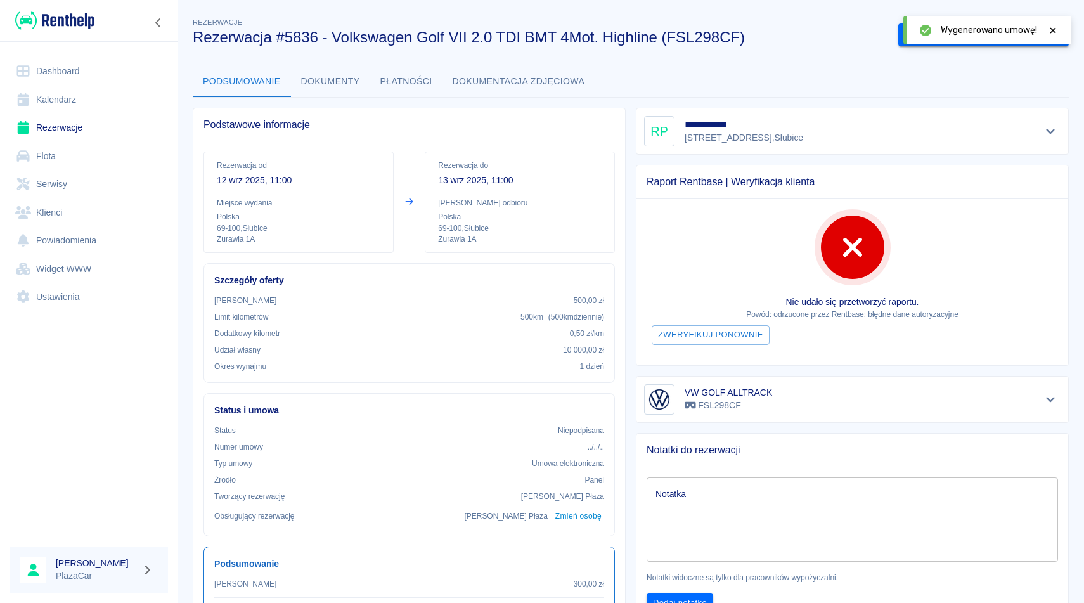
click at [1053, 25] on div at bounding box center [1052, 29] width 11 height 13
click at [956, 35] on button "Podpisz umowę elektroniczną" at bounding box center [970, 34] width 145 height 23
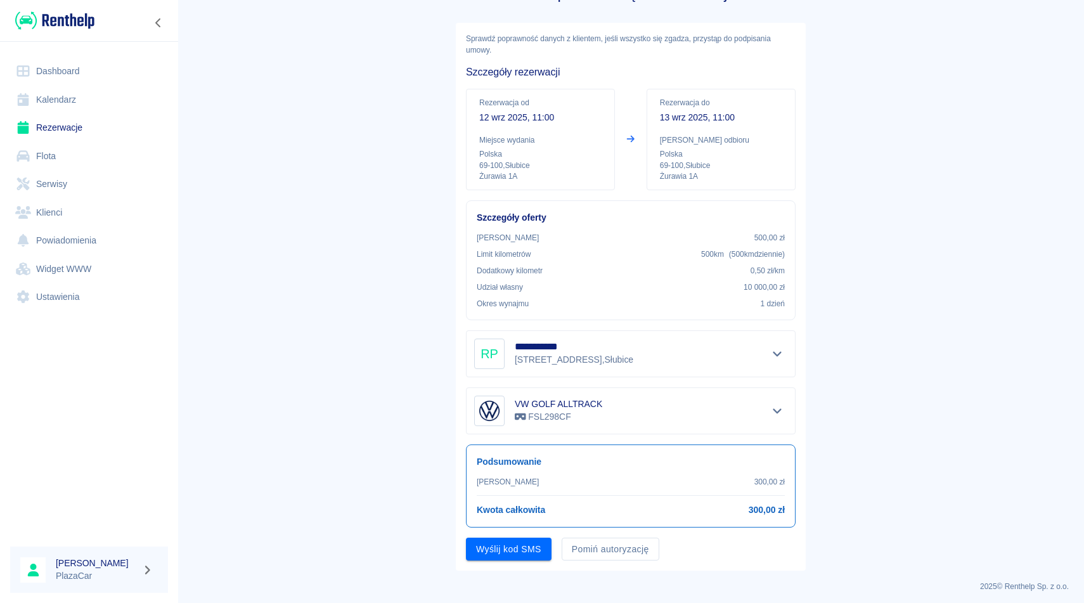
scroll to position [48, 0]
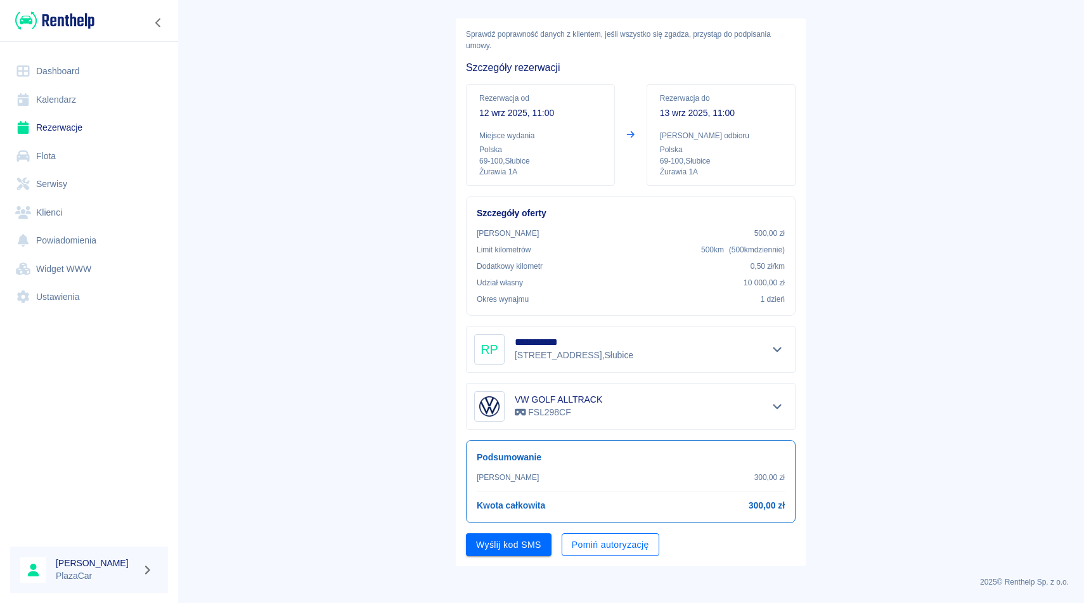
click at [612, 550] on button "Pomiń autoryzację" at bounding box center [611, 544] width 98 height 23
click at [521, 546] on button "Podpisz umowę" at bounding box center [509, 544] width 86 height 23
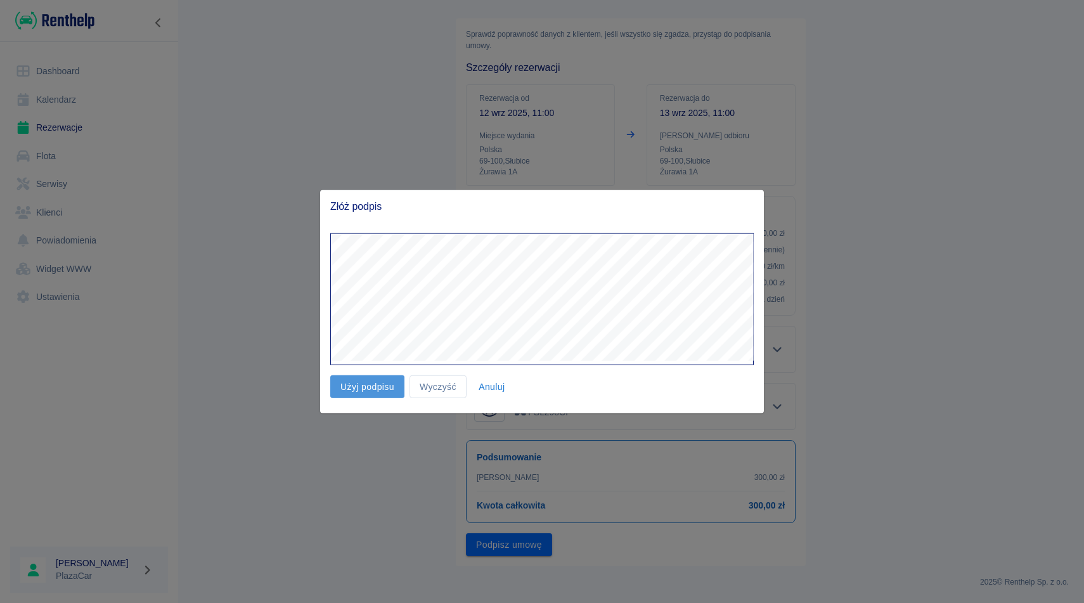
click at [370, 375] on button "Użyj podpisu" at bounding box center [367, 386] width 74 height 23
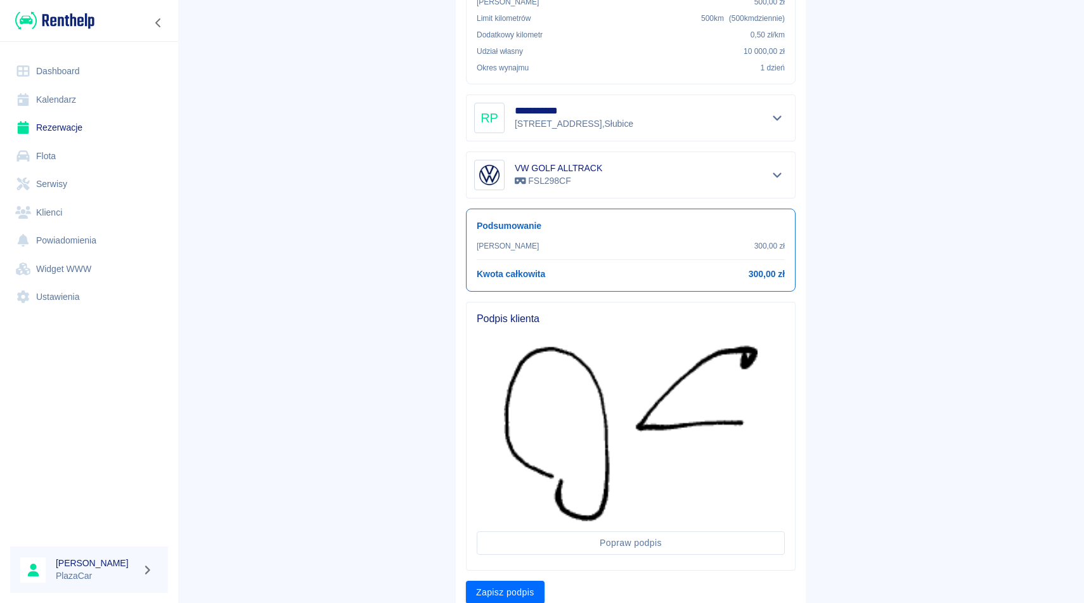
scroll to position [289, 0]
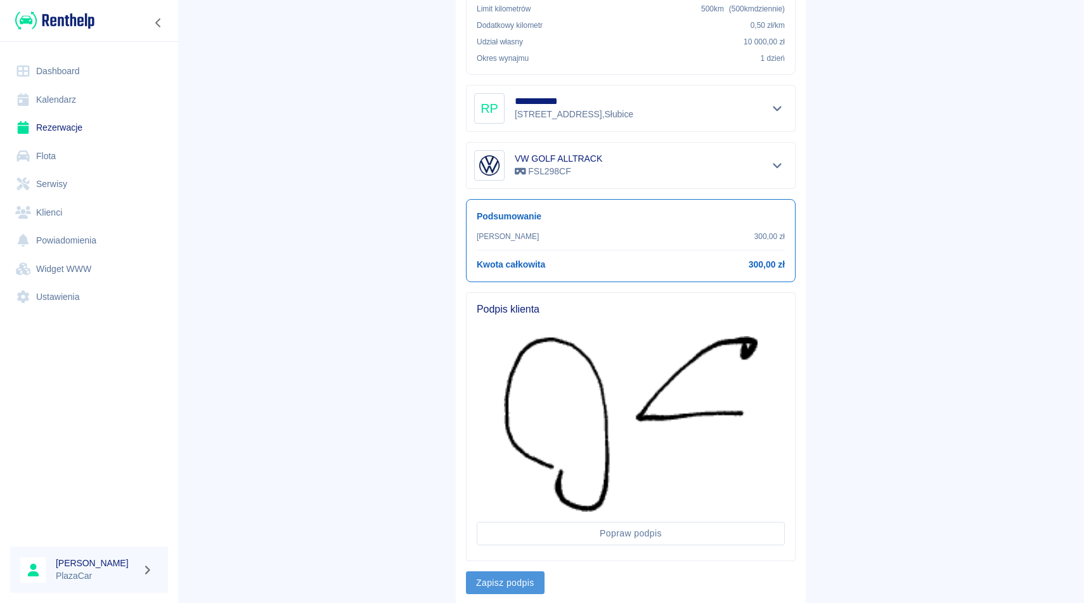
click at [517, 583] on button "Zapisz podpis" at bounding box center [505, 582] width 79 height 23
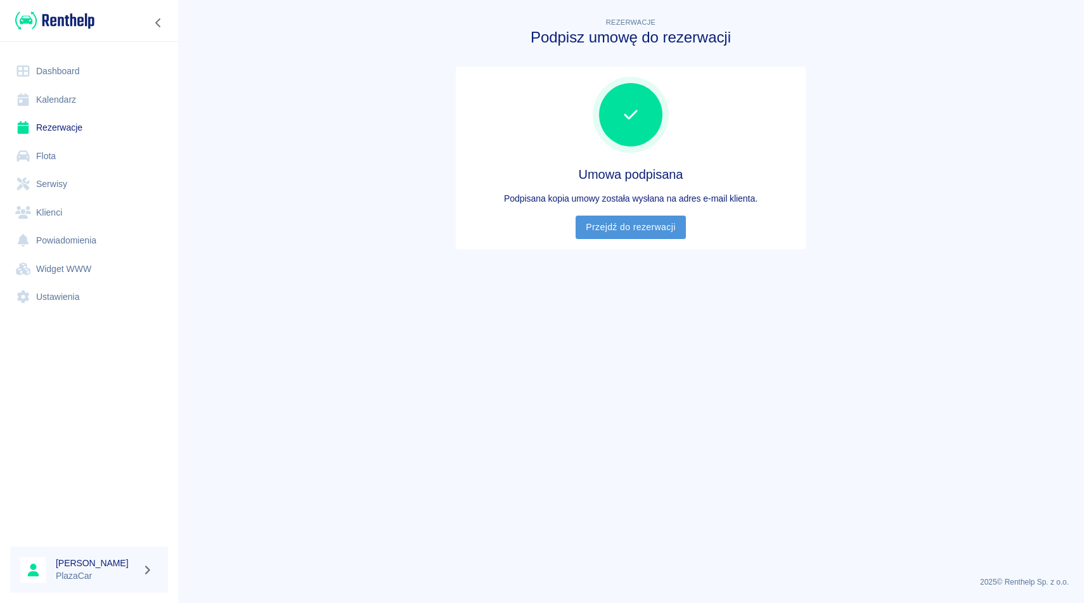
click at [623, 226] on link "Przejdź do rezerwacji" at bounding box center [631, 227] width 110 height 23
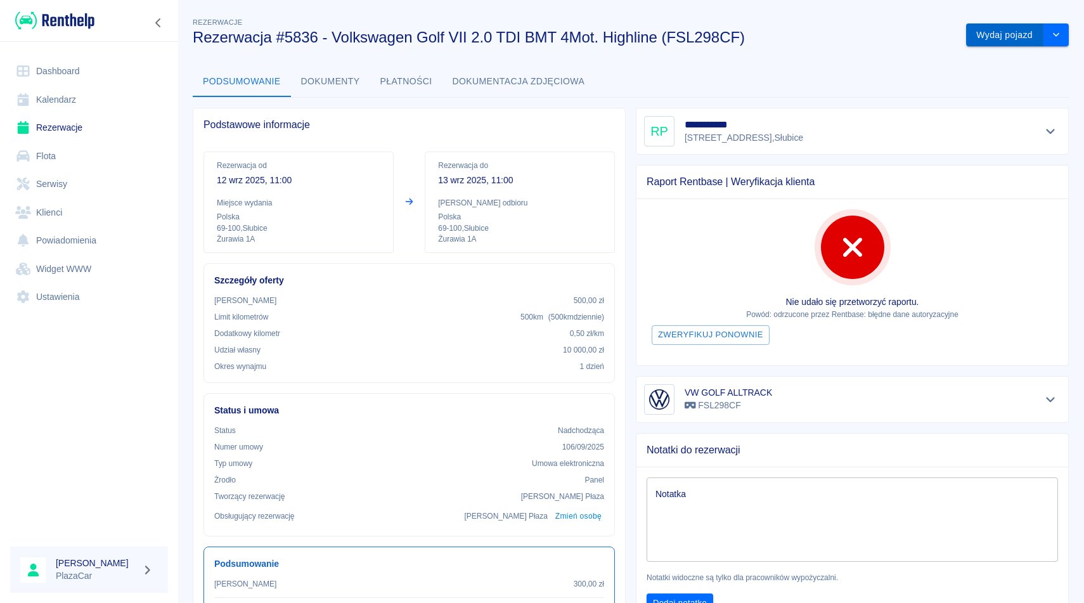
click at [988, 40] on button "Wydaj pojazd" at bounding box center [1004, 34] width 77 height 23
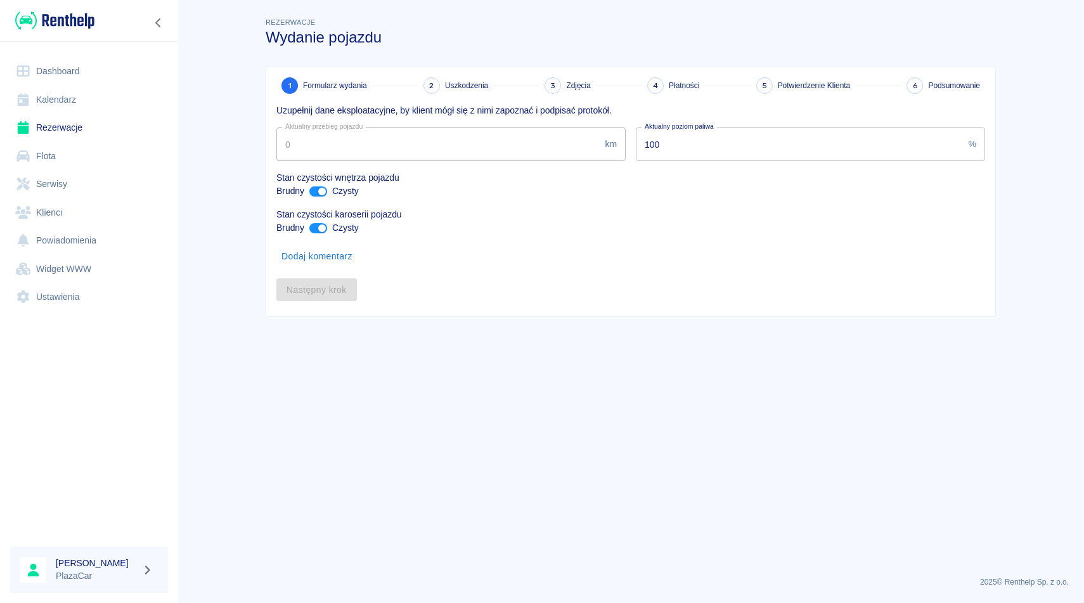
type input "282126"
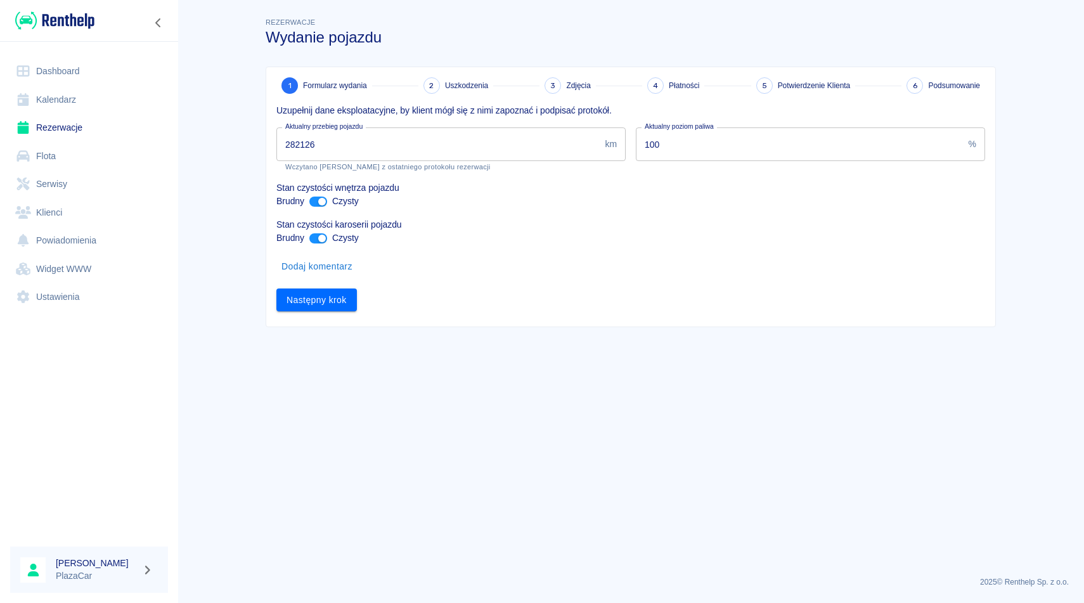
click at [315, 313] on div "1 Formularz wydania 2 Uszkodzenia 3 Zdjęcia 4 Płatności 5 Potwierdzenie Klienta…" at bounding box center [630, 196] width 729 height 259
click at [321, 295] on button "Następny krok" at bounding box center [316, 299] width 81 height 23
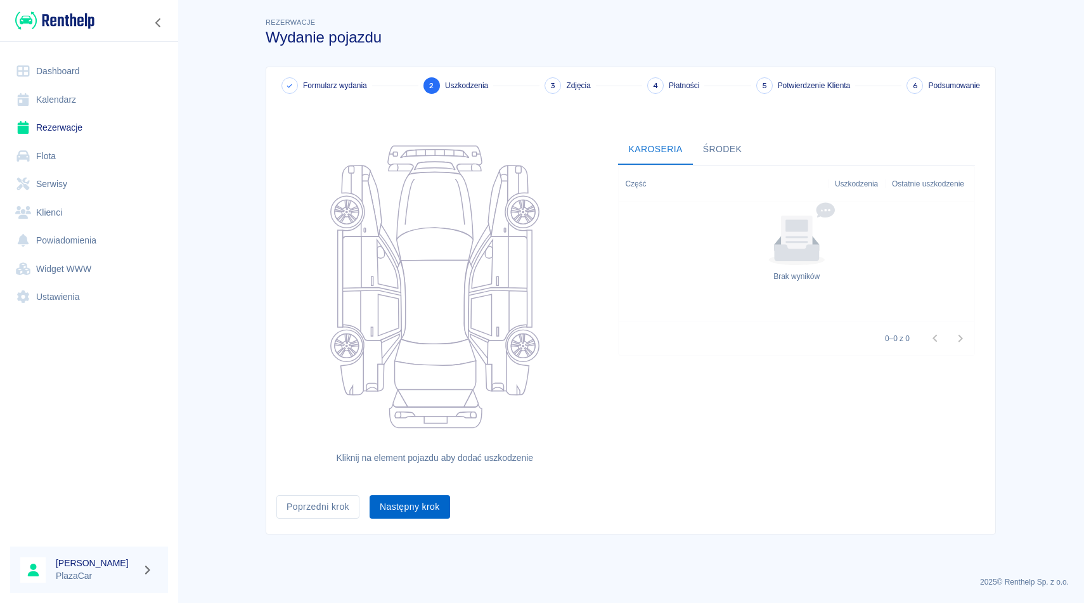
click at [431, 507] on button "Następny krok" at bounding box center [410, 506] width 81 height 23
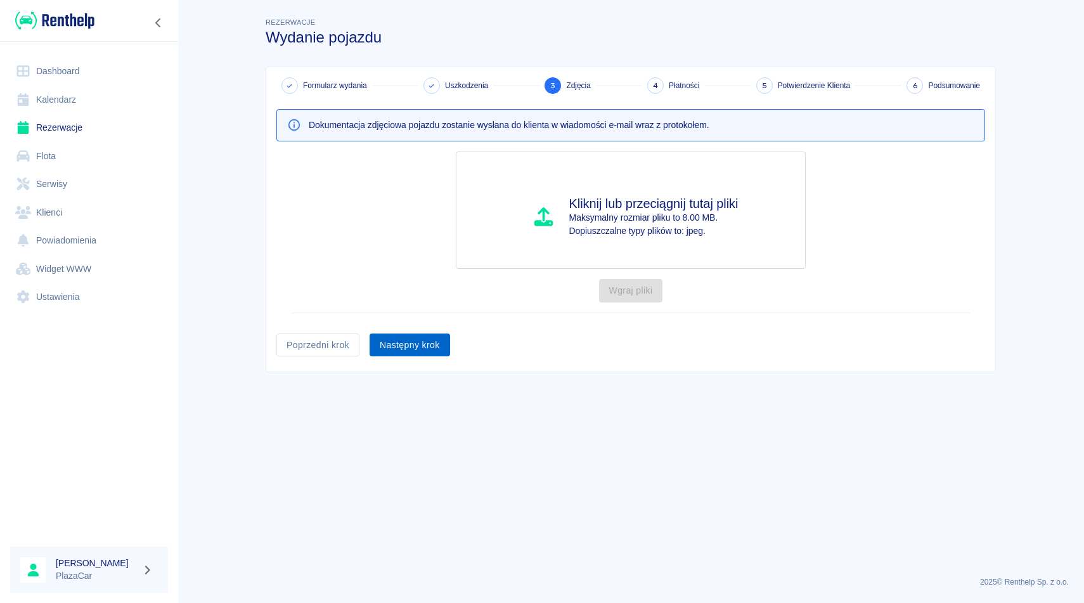
click at [421, 347] on button "Następny krok" at bounding box center [410, 345] width 81 height 23
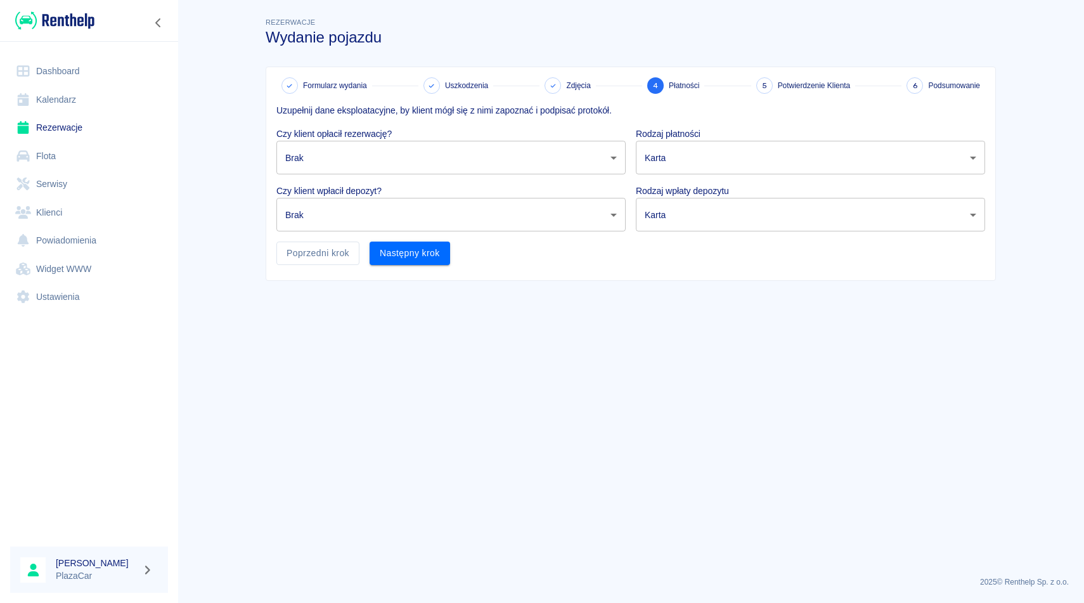
click at [401, 133] on p "Czy klient opłacił rezerwację?" at bounding box center [450, 133] width 349 height 13
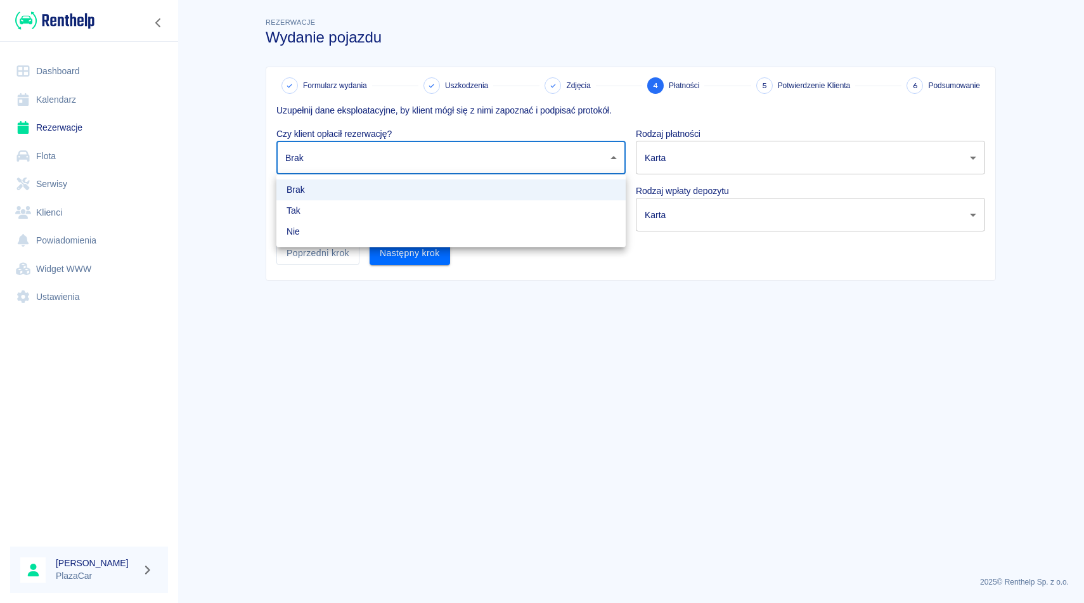
click at [399, 165] on body "Używamy plików Cookies, by zapewnić Ci najlepsze możliwe doświadczenie. Aby dow…" at bounding box center [542, 301] width 1084 height 603
click at [390, 203] on li "Tak" at bounding box center [450, 210] width 349 height 21
type input "true"
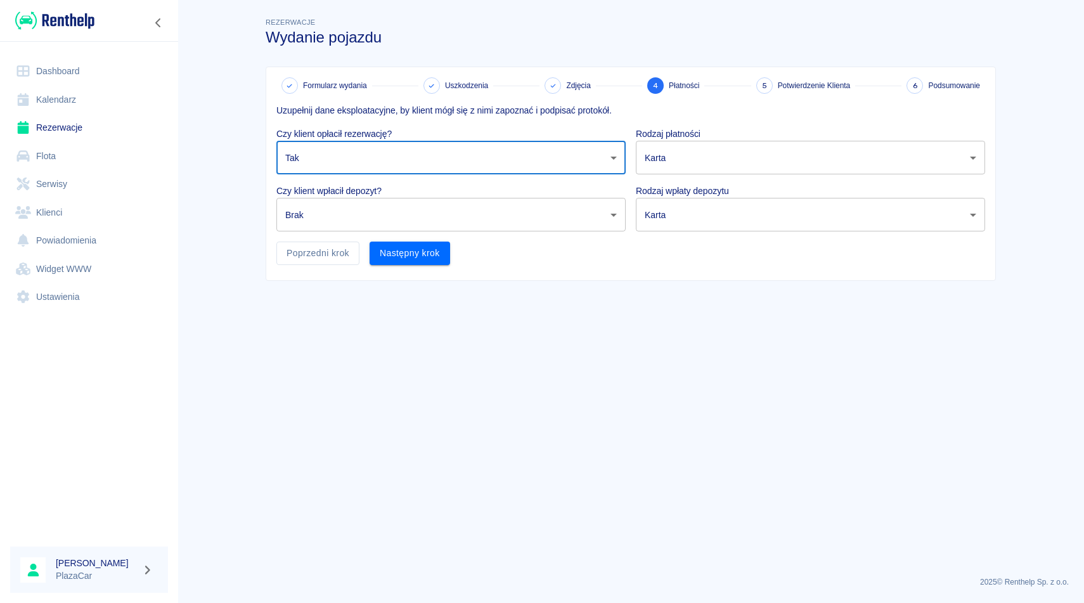
click at [390, 215] on body "Używamy plików Cookies, by zapewnić Ci najlepsze możliwe doświadczenie. Aby dow…" at bounding box center [542, 301] width 1084 height 603
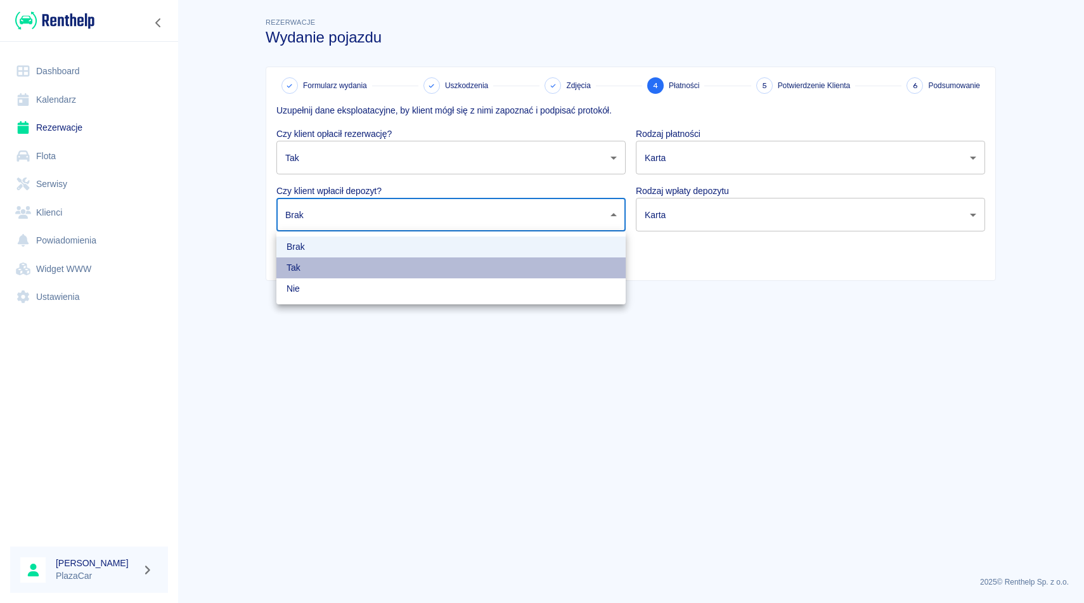
click at [389, 260] on li "Tak" at bounding box center [450, 267] width 349 height 21
type input "true"
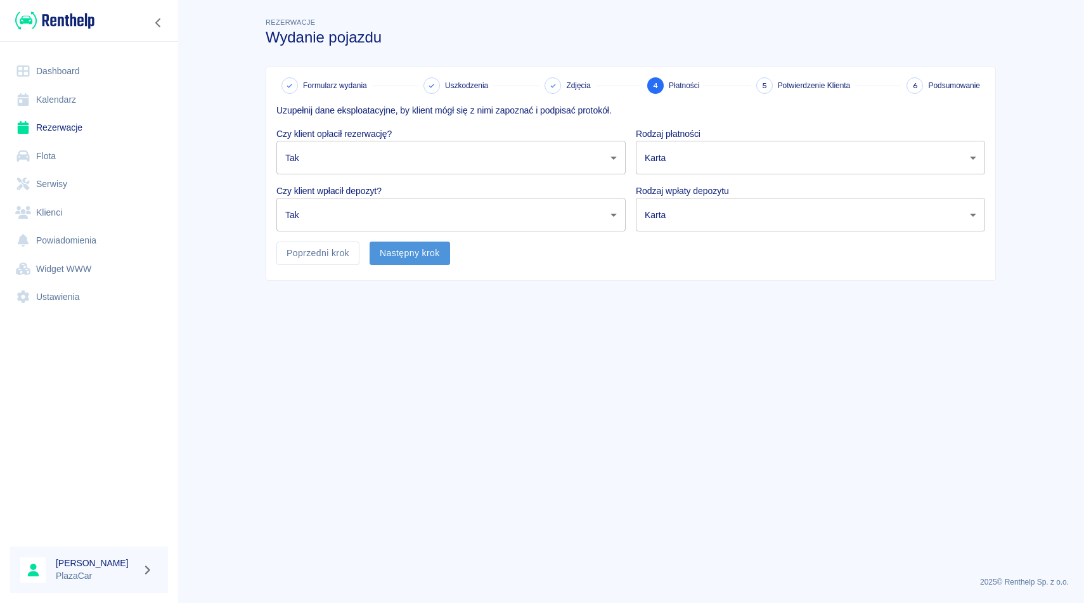
click at [403, 258] on button "Następny krok" at bounding box center [410, 253] width 81 height 23
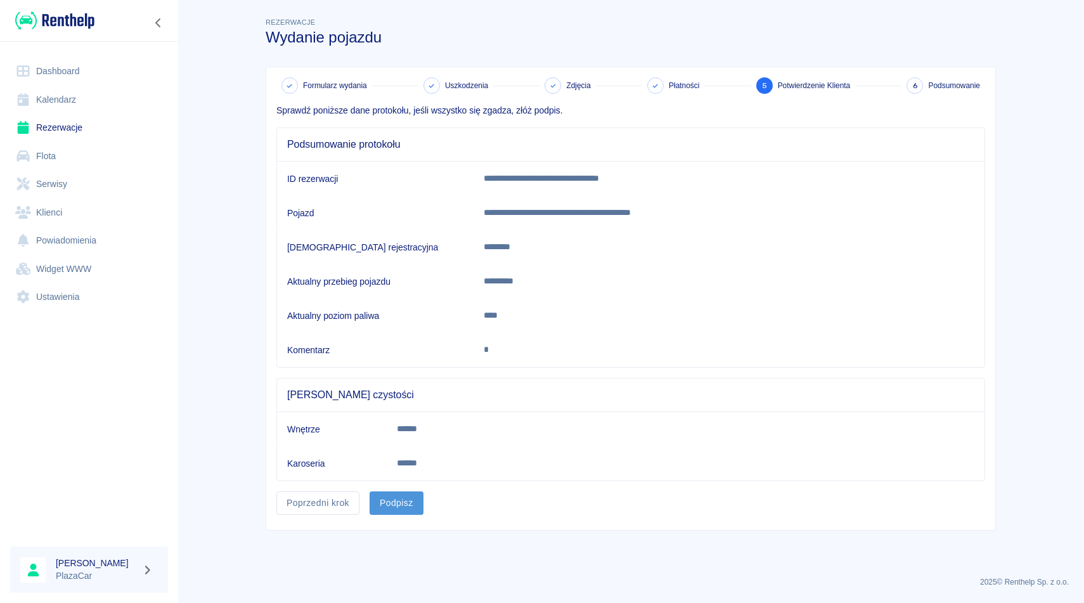
click at [396, 500] on button "Podpisz" at bounding box center [397, 502] width 54 height 23
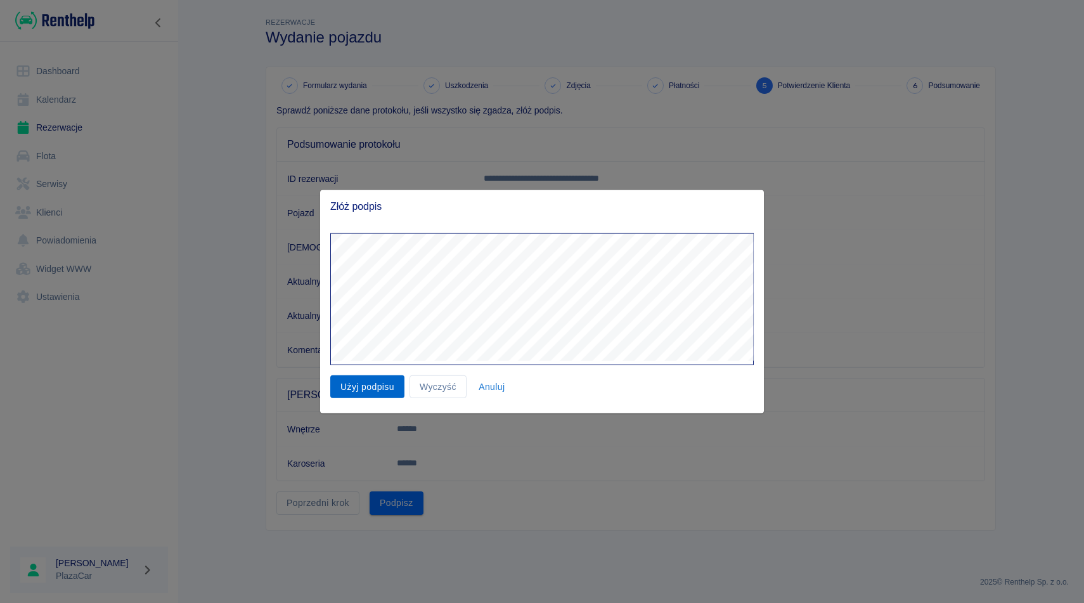
click at [358, 387] on button "Użyj podpisu" at bounding box center [367, 386] width 74 height 23
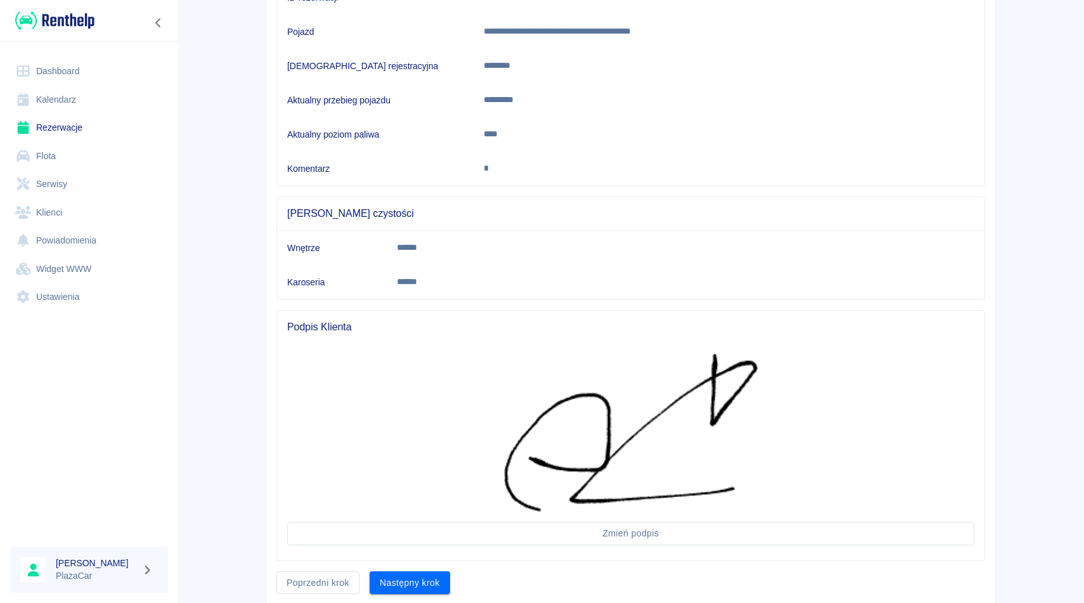
scroll to position [225, 0]
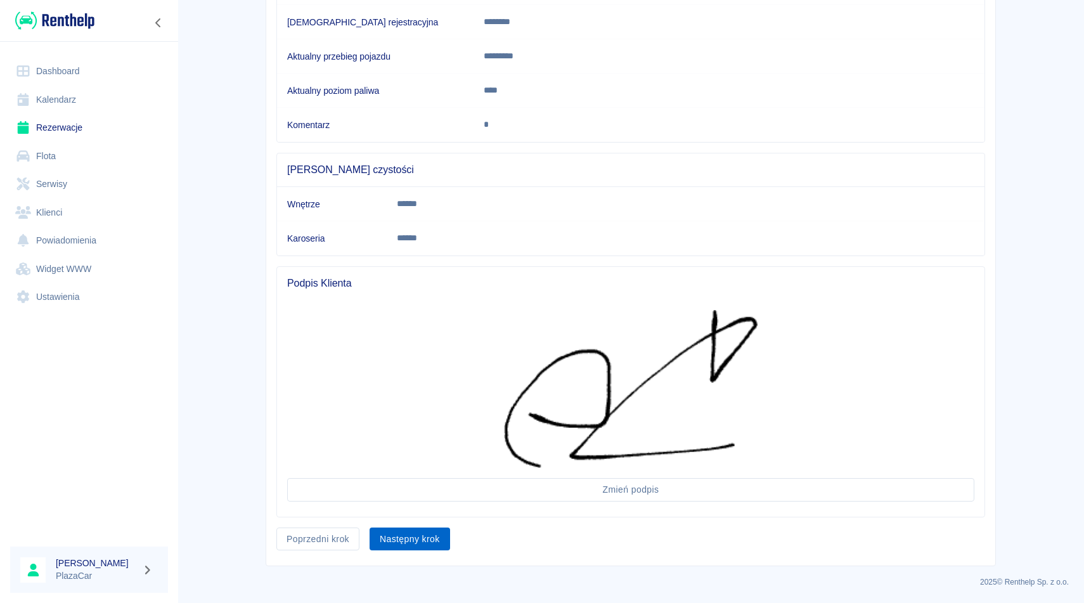
click at [407, 542] on button "Następny krok" at bounding box center [410, 539] width 81 height 23
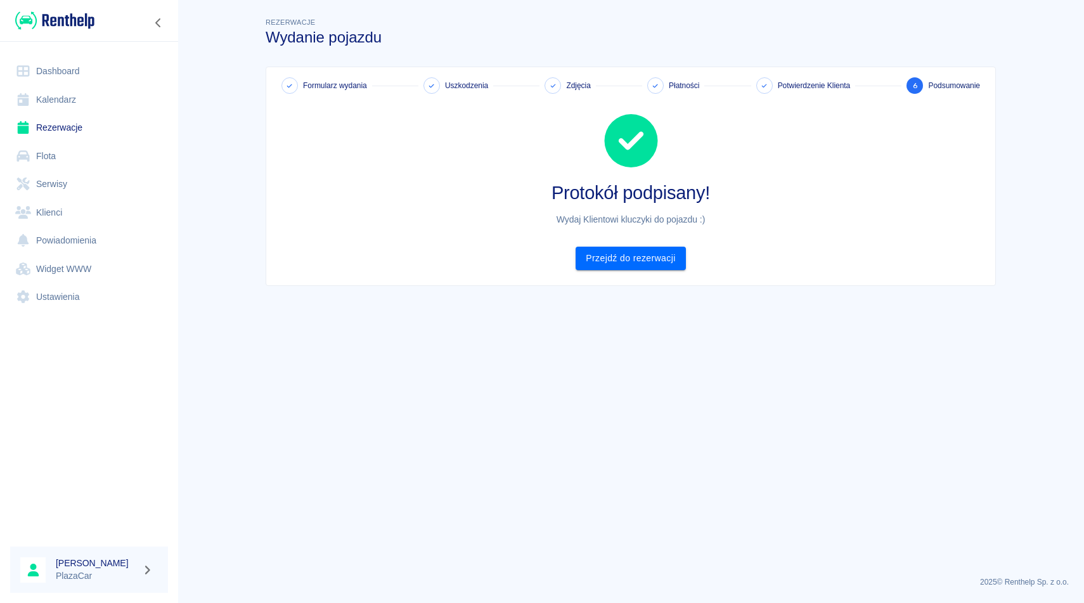
scroll to position [0, 0]
click at [659, 245] on div "Protokół podpisany! Wydaj Klientowi kluczyki do pojazdu :) Przejdź do rezerwacji" at bounding box center [625, 182] width 719 height 176
click at [659, 259] on link "Przejdź do rezerwacji" at bounding box center [631, 258] width 110 height 23
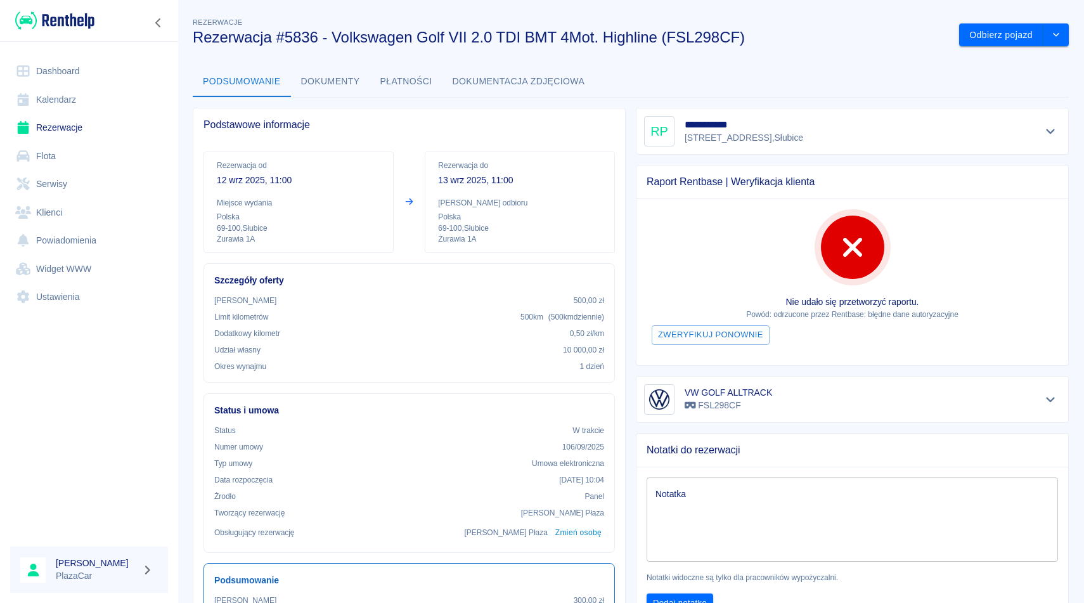
click at [305, 89] on button "Dokumenty" at bounding box center [330, 82] width 79 height 30
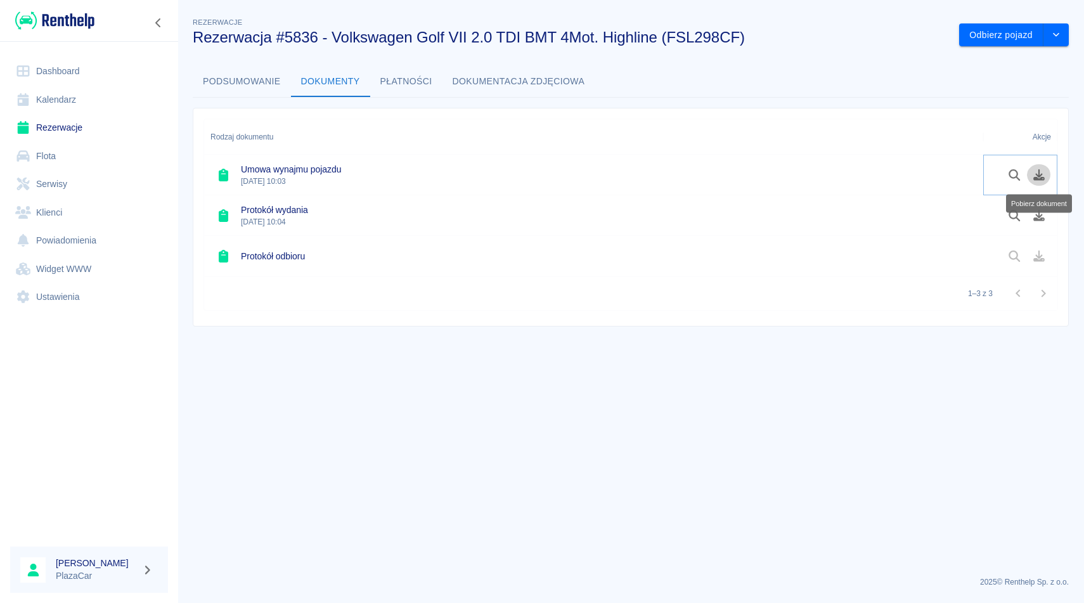
click at [1037, 174] on icon "Pobierz dokument" at bounding box center [1039, 174] width 15 height 11
click at [74, 122] on link "Rezerwacje" at bounding box center [89, 127] width 158 height 29
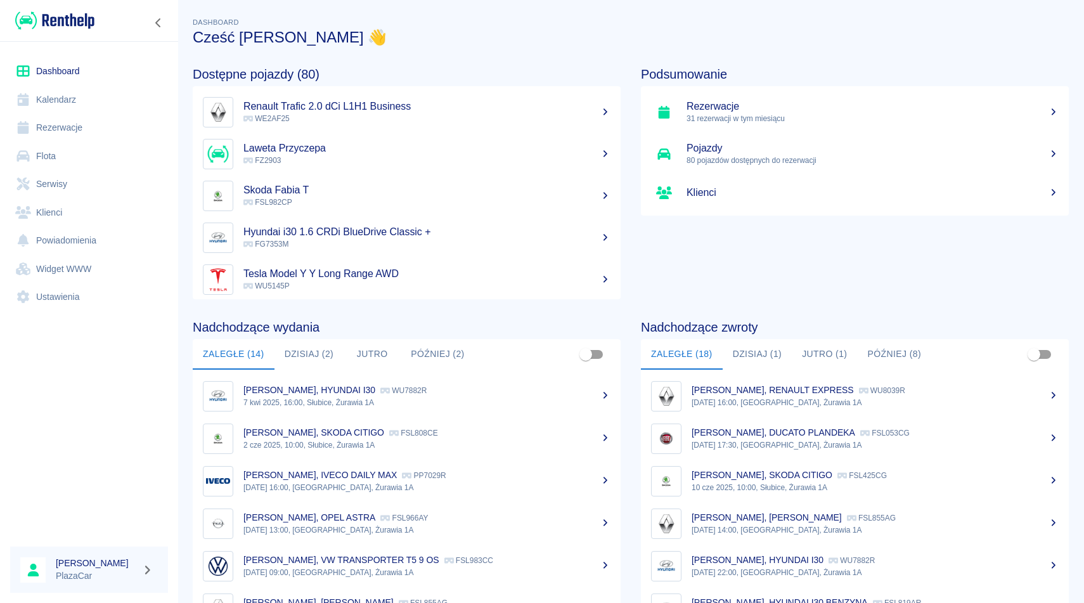
click at [77, 125] on link "Rezerwacje" at bounding box center [89, 127] width 158 height 29
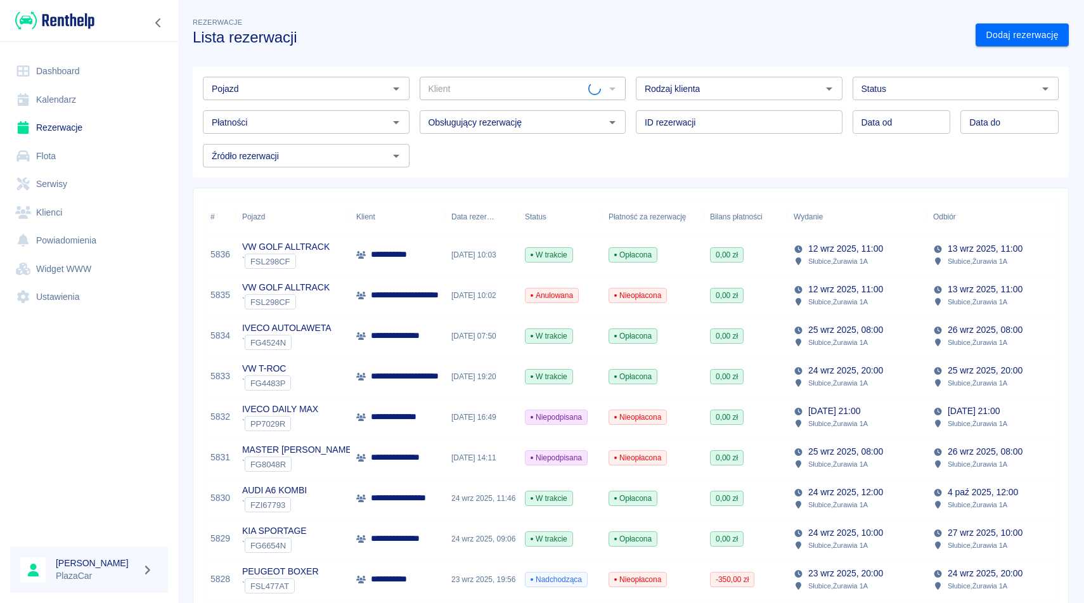
click at [812, 260] on p "Słubice , Żurawia 1A" at bounding box center [838, 261] width 60 height 11
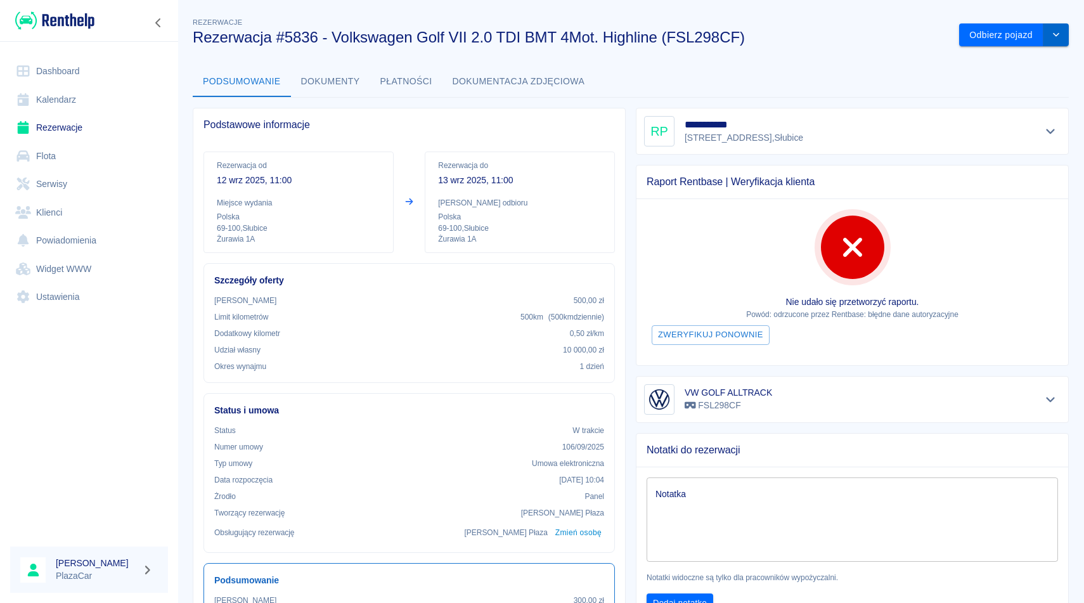
click at [1054, 40] on button "drop-down" at bounding box center [1056, 34] width 25 height 23
click at [1027, 83] on li "Anuluj rezerwację" at bounding box center [1014, 82] width 100 height 21
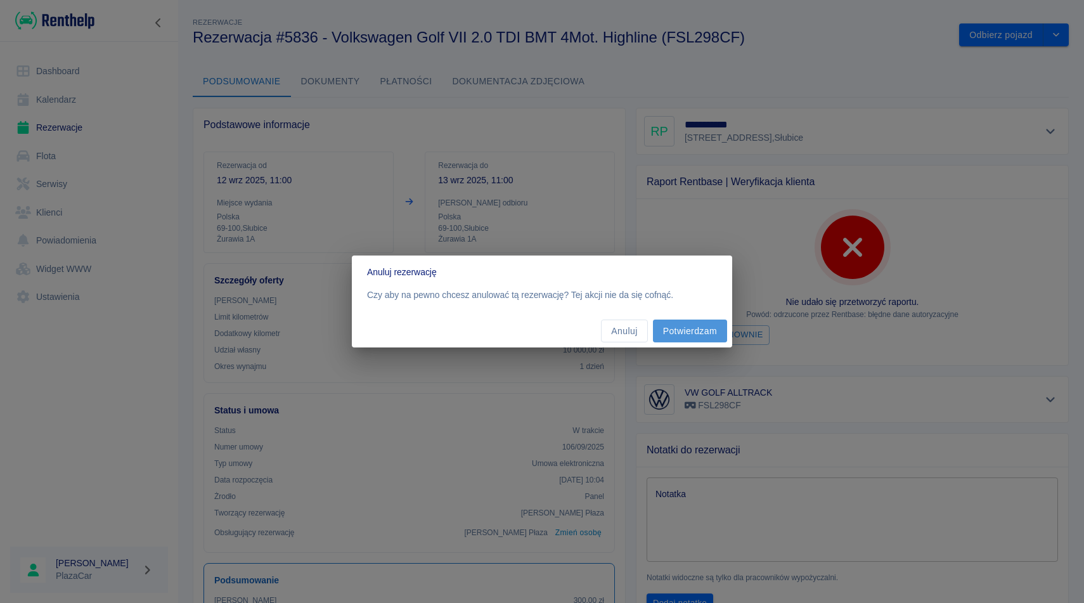
click at [711, 323] on button "Potwierdzam" at bounding box center [690, 331] width 74 height 23
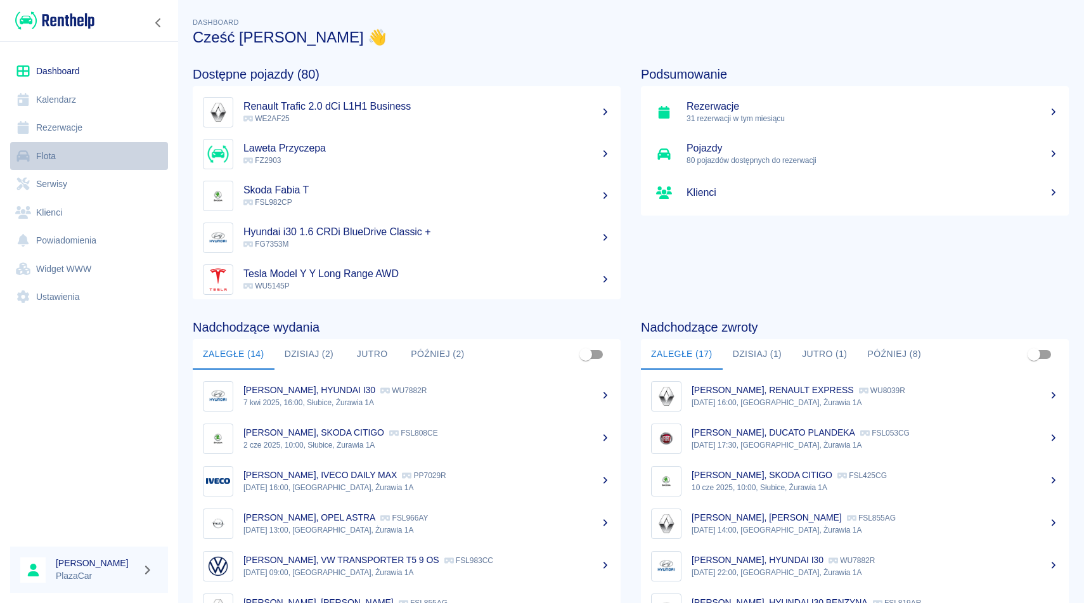
click at [73, 159] on link "Flota" at bounding box center [89, 156] width 158 height 29
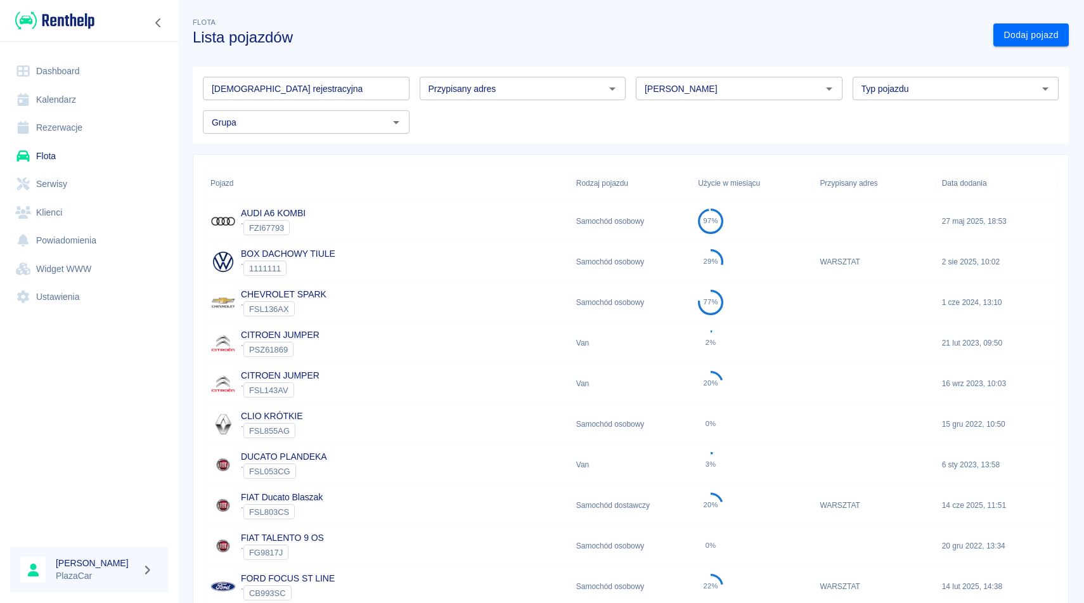
click at [671, 91] on input "Marka" at bounding box center [729, 89] width 178 height 16
click at [706, 115] on li "Volkswagen" at bounding box center [739, 115] width 207 height 21
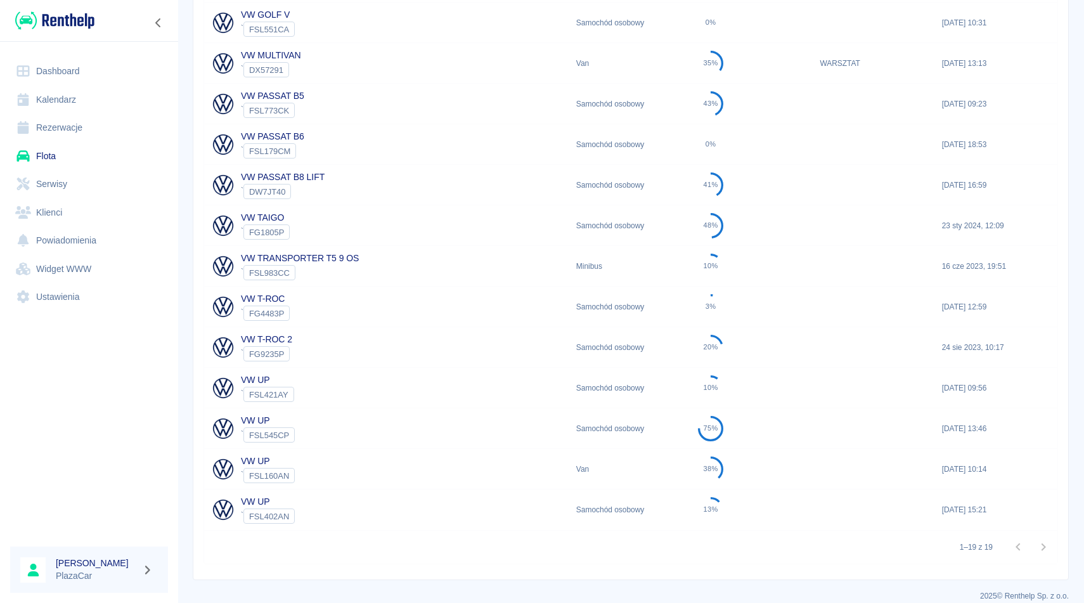
scroll to position [443, 0]
type input "Volkswagen"
click at [361, 186] on div "VW PASSAT B8 LIFT ` DW7JT40" at bounding box center [387, 184] width 366 height 41
